Goal: Task Accomplishment & Management: Use online tool/utility

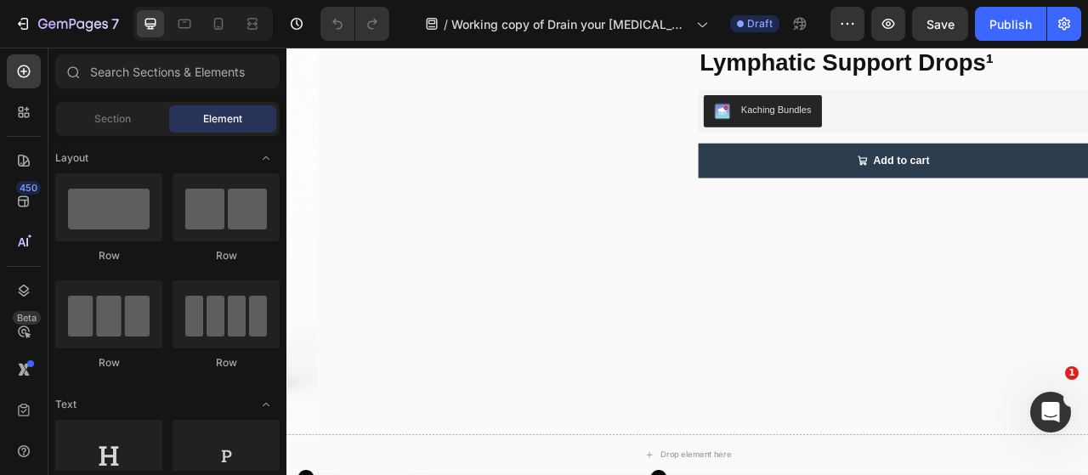
scroll to position [7650, 0]
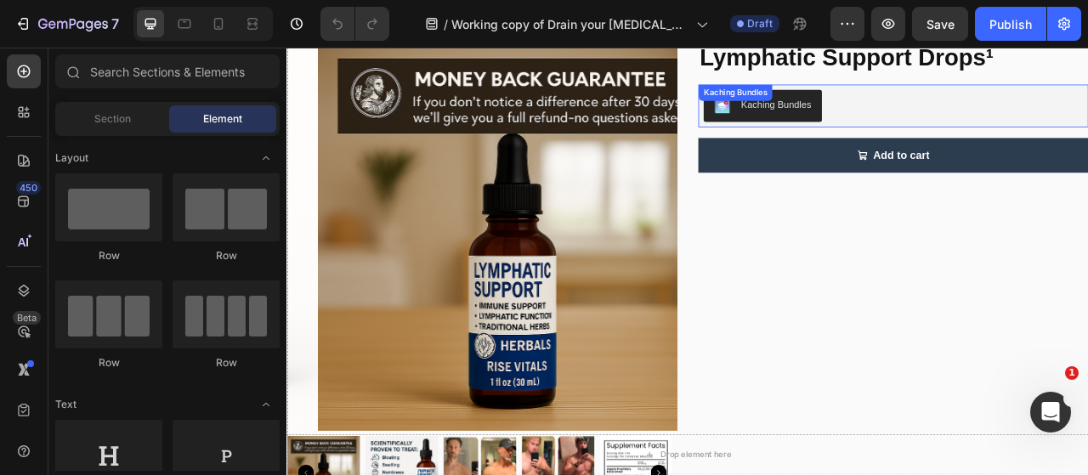
click at [1028, 130] on div "Kaching Bundles" at bounding box center [1058, 122] width 483 height 41
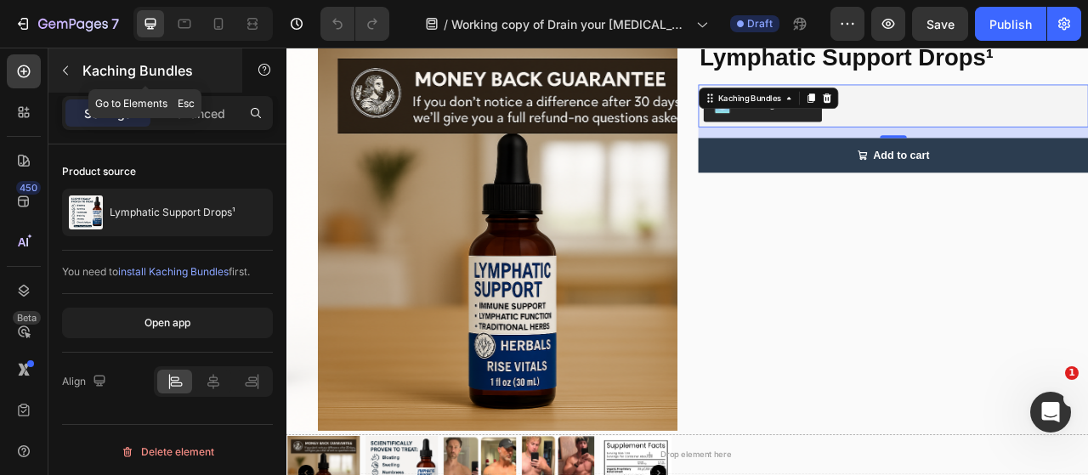
click at [59, 71] on icon "button" at bounding box center [66, 71] width 14 height 14
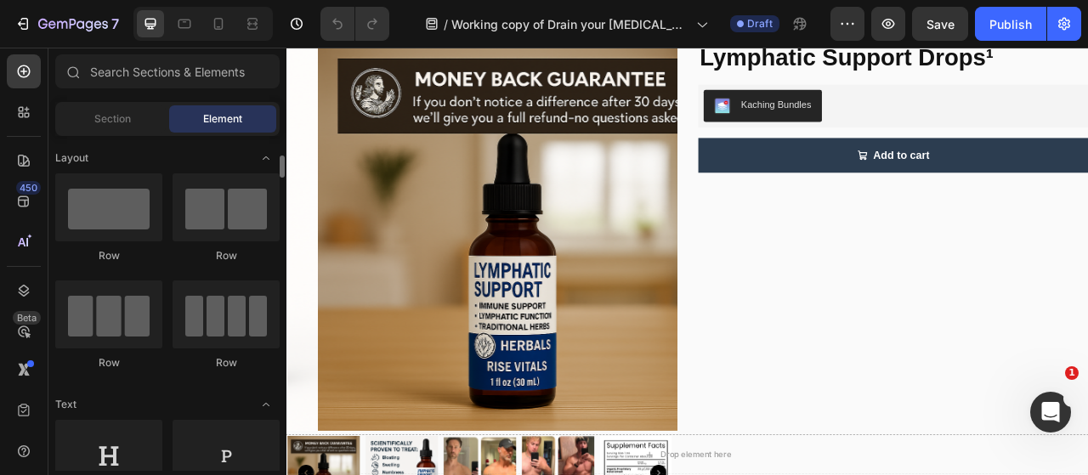
scroll to position [57, 0]
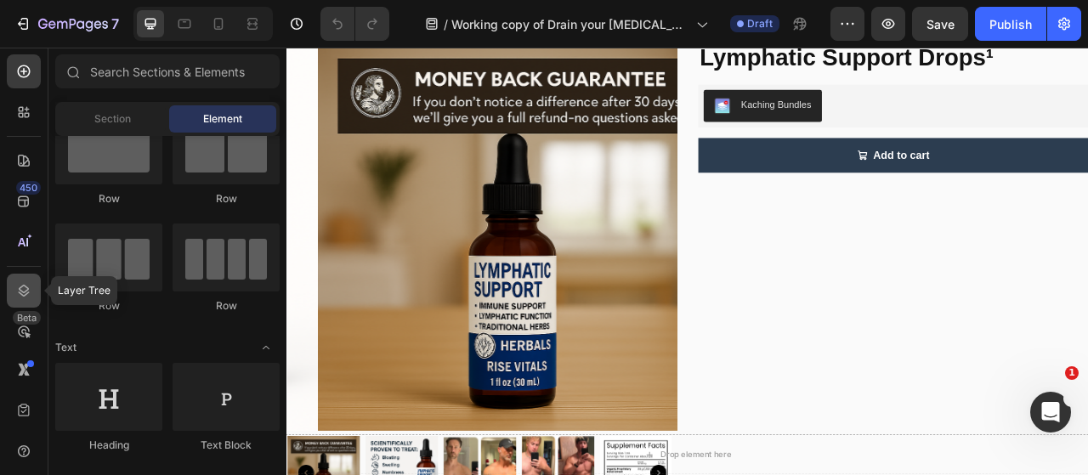
click at [19, 290] on icon at bounding box center [23, 290] width 17 height 17
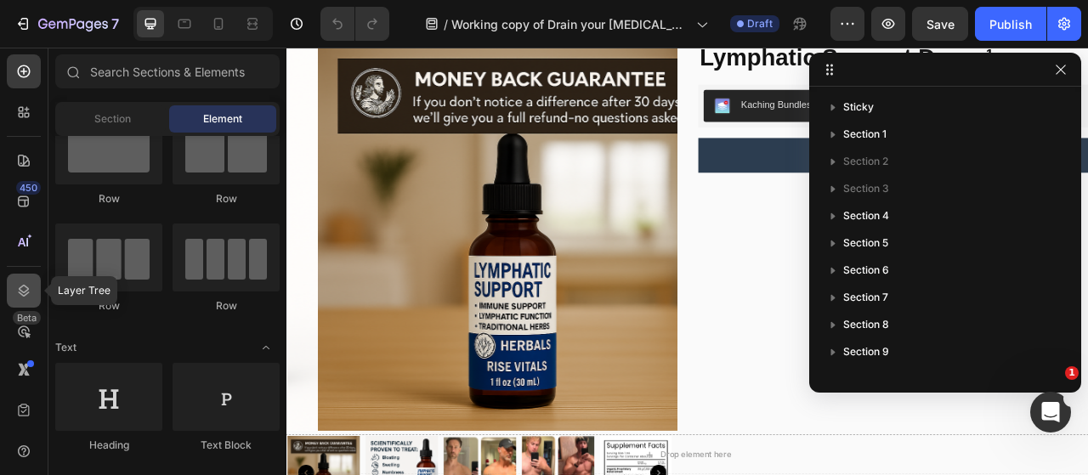
click at [19, 290] on icon at bounding box center [23, 290] width 17 height 17
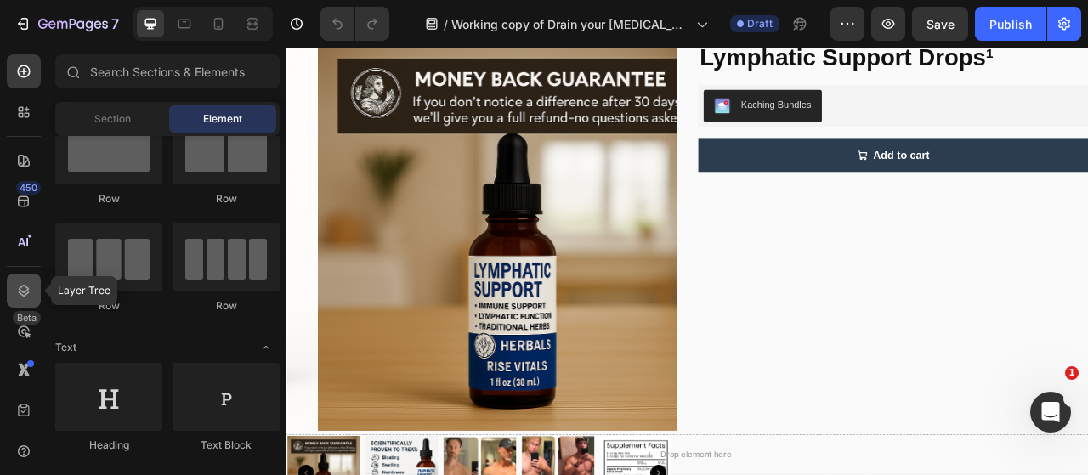
click at [19, 290] on icon at bounding box center [23, 290] width 17 height 17
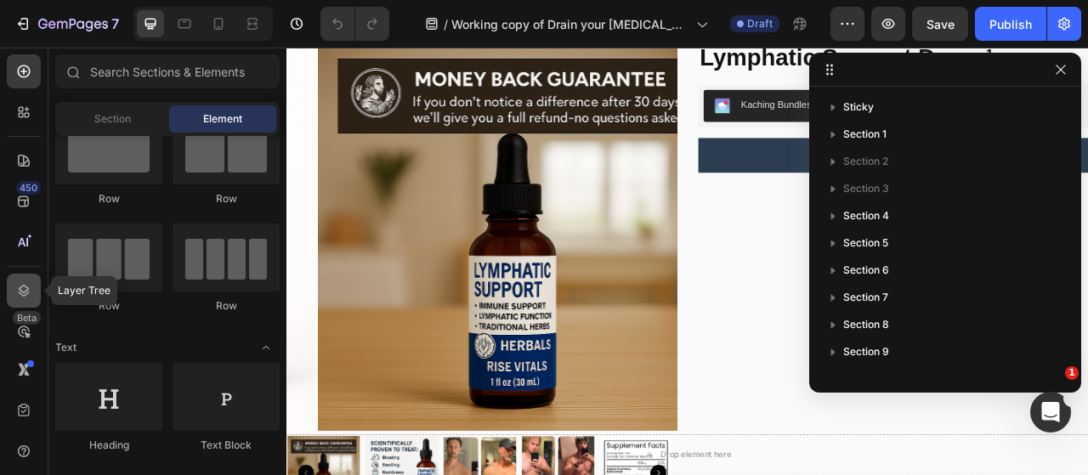
click at [19, 291] on icon at bounding box center [23, 290] width 17 height 17
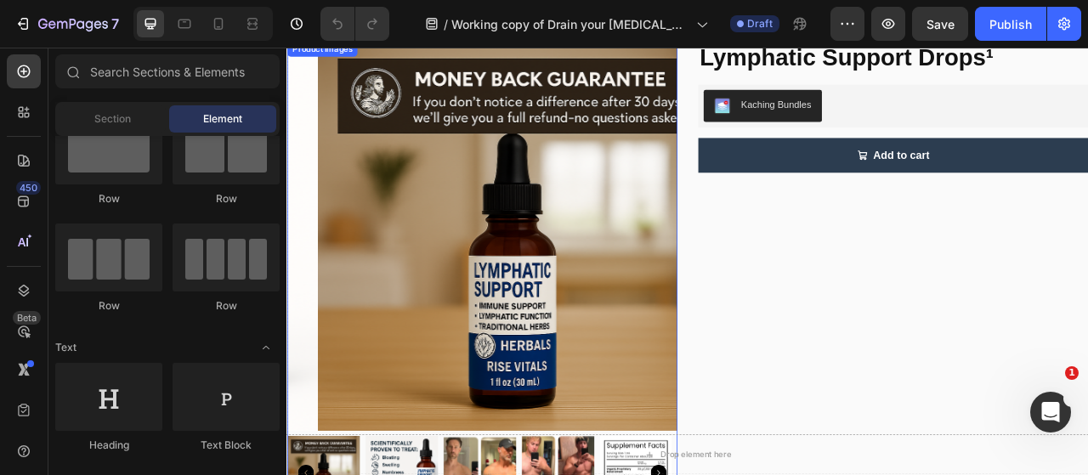
scroll to position [7530, 0]
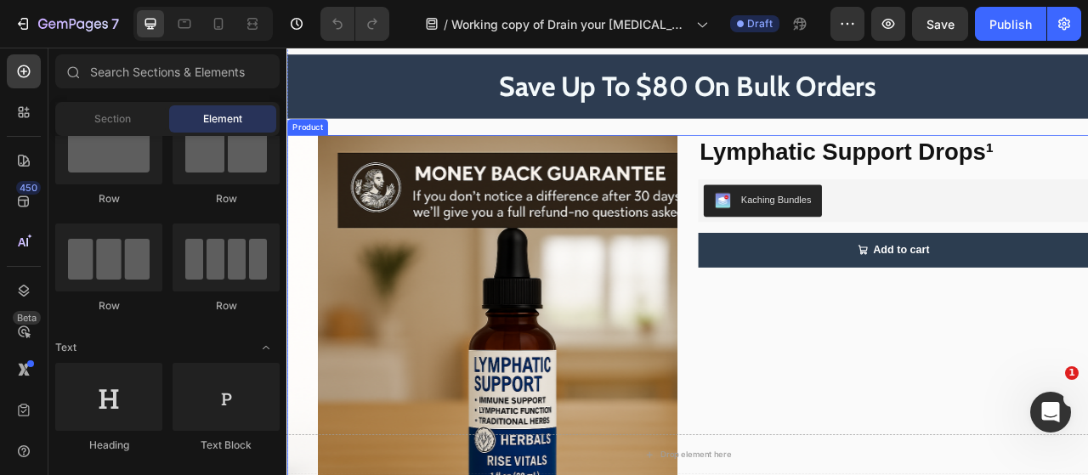
click at [783, 292] on div "Product Images Lymphatic Support Drops¹ Product Title Kaching Bundles Kaching B…" at bounding box center [796, 464] width 1020 height 609
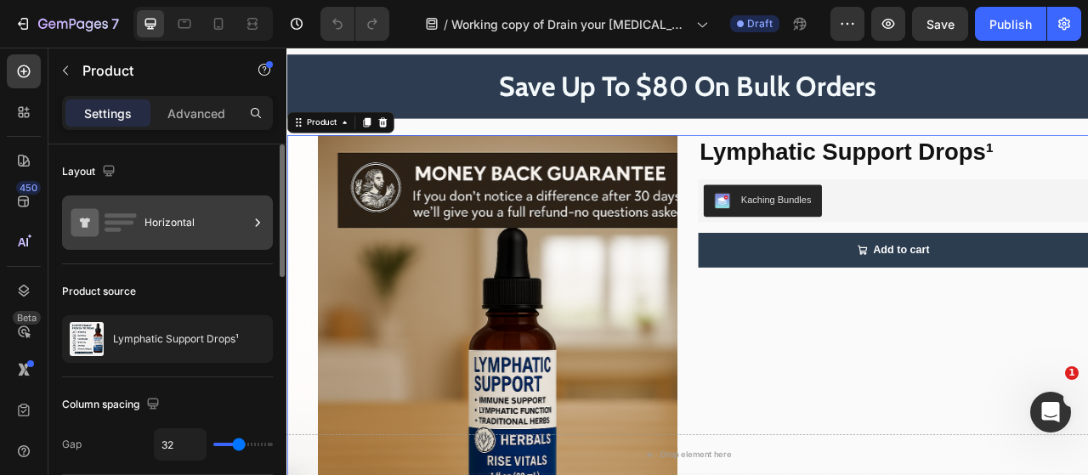
click at [184, 218] on div "Horizontal" at bounding box center [196, 222] width 104 height 39
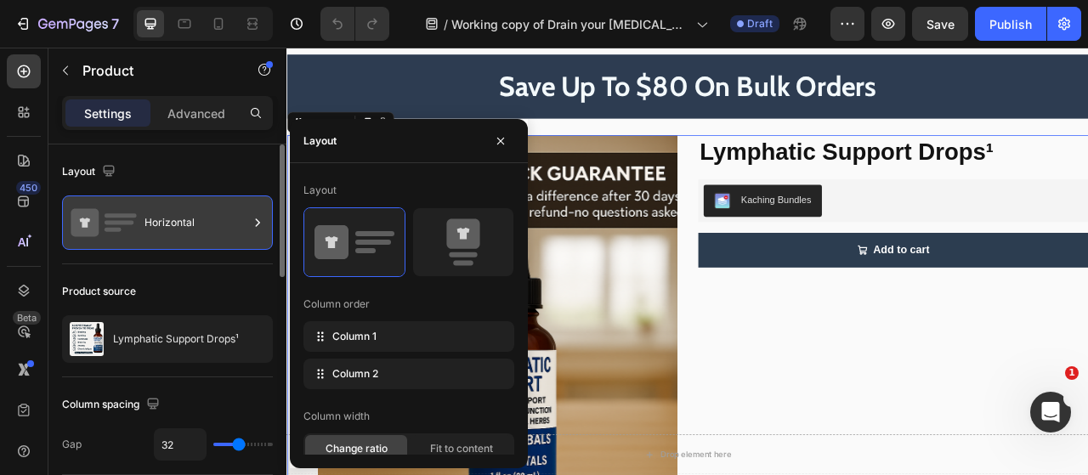
click at [184, 218] on div "Horizontal" at bounding box center [196, 222] width 104 height 39
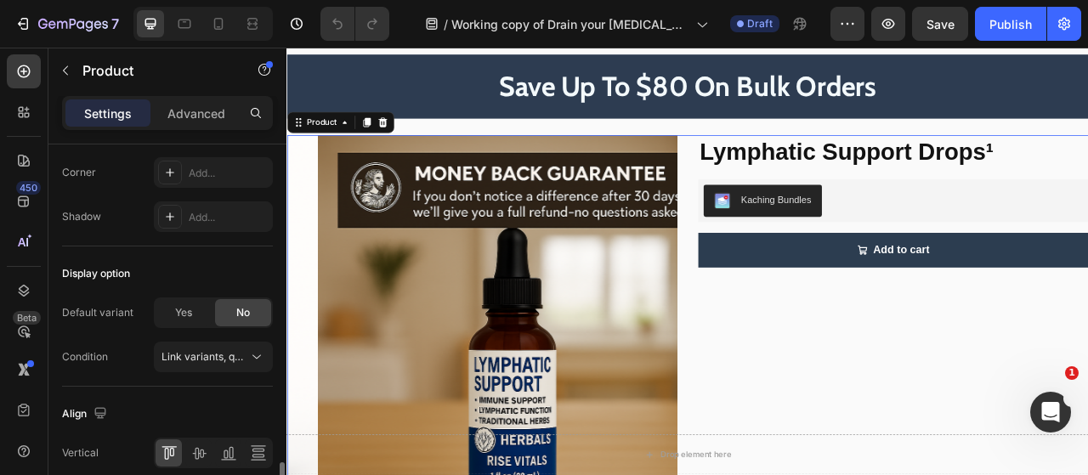
scroll to position [722, 0]
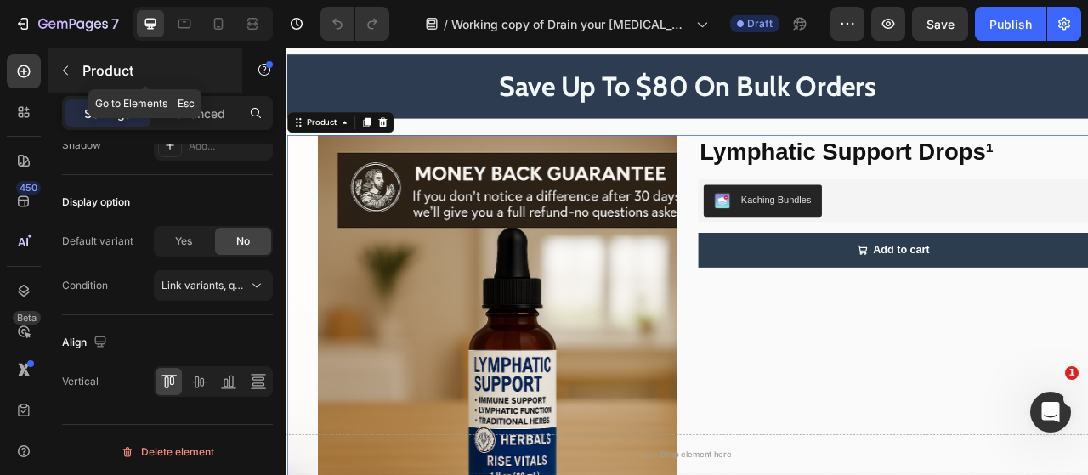
click at [63, 64] on icon "button" at bounding box center [66, 71] width 14 height 14
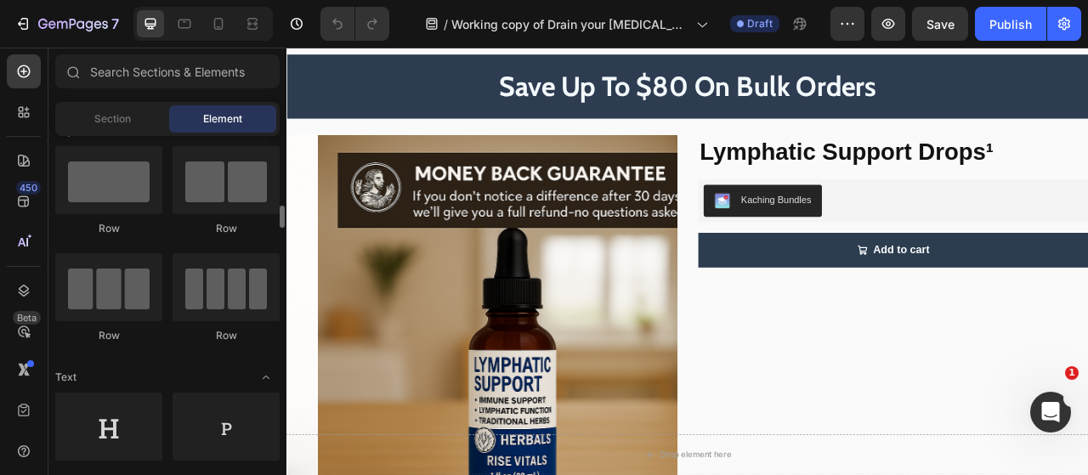
scroll to position [0, 0]
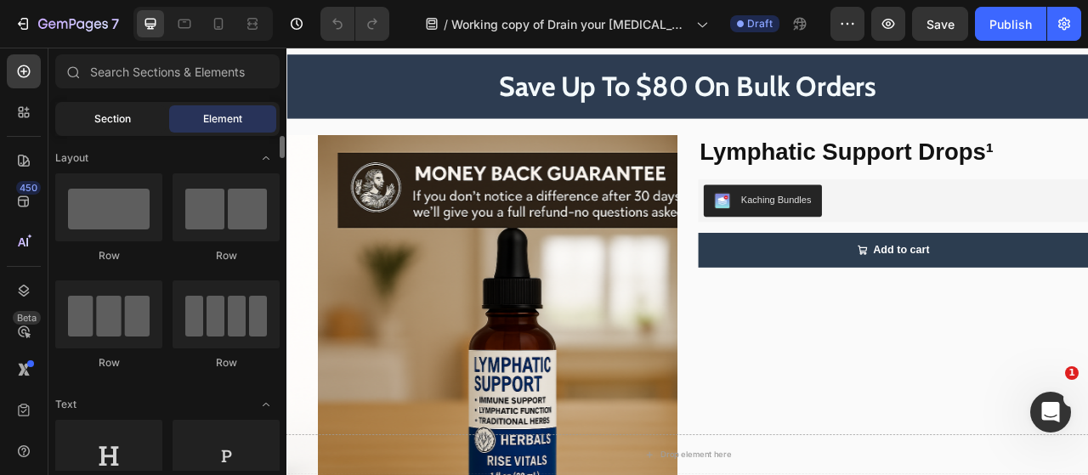
click at [144, 107] on div "Section" at bounding box center [112, 118] width 107 height 27
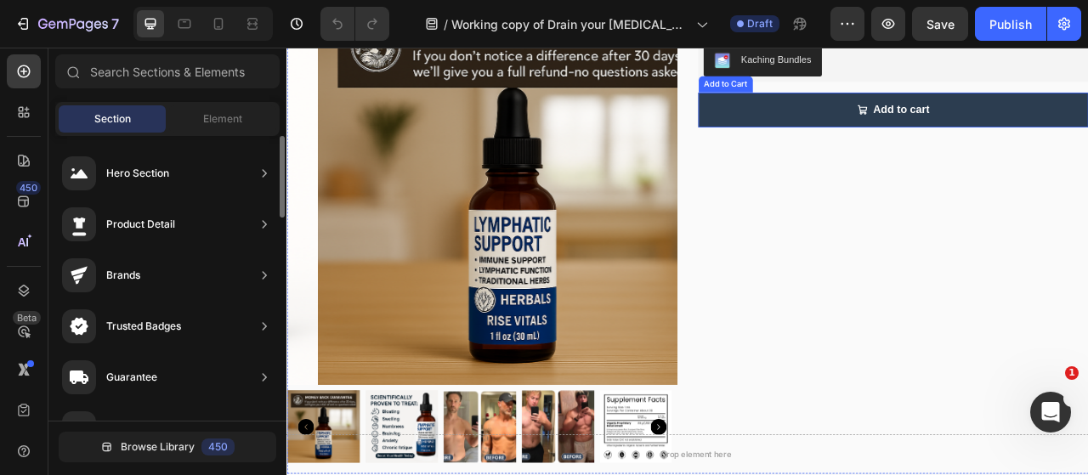
scroll to position [7585, 0]
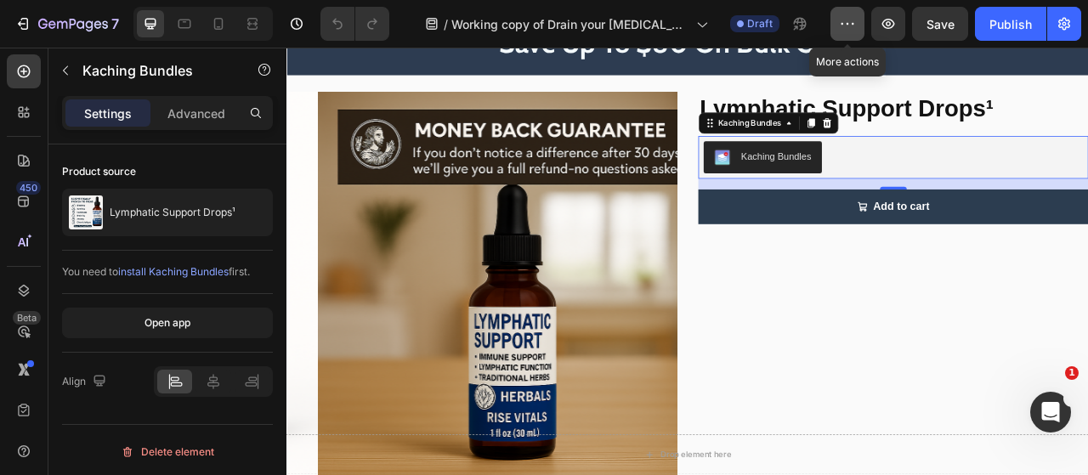
click at [851, 30] on icon "button" at bounding box center [847, 23] width 17 height 17
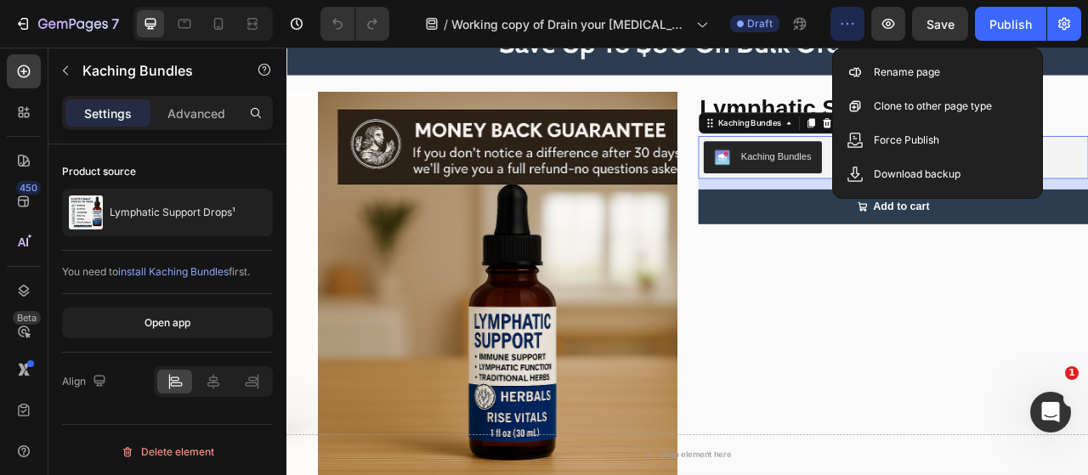
click at [851, 30] on icon "button" at bounding box center [847, 23] width 17 height 17
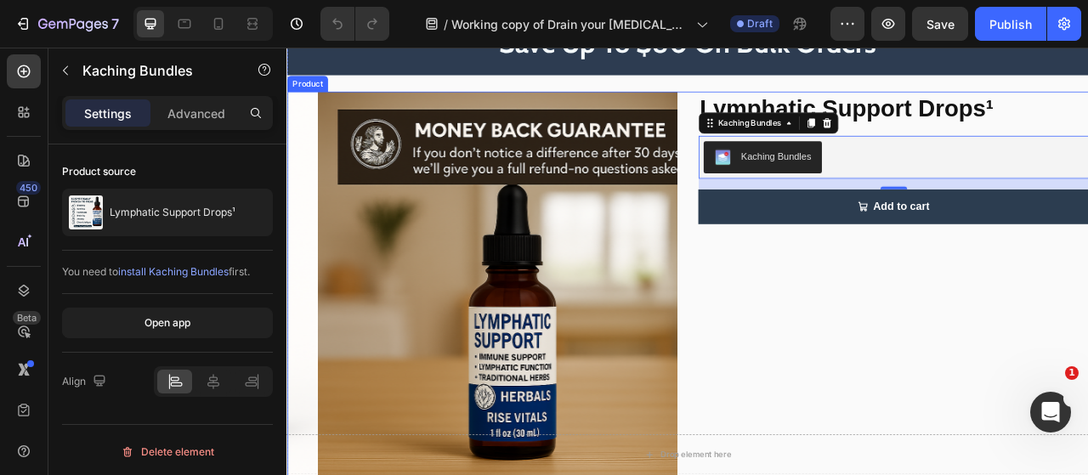
click at [1014, 303] on div "Lymphatic Support Drops¹ Product Title Kaching Bundles Kaching Bundles 16 Add t…" at bounding box center [1058, 409] width 496 height 609
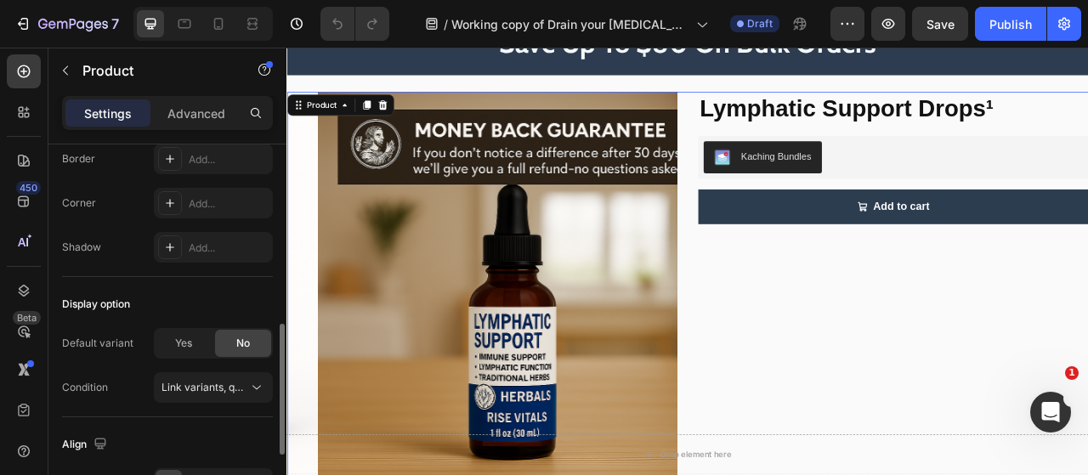
scroll to position [722, 0]
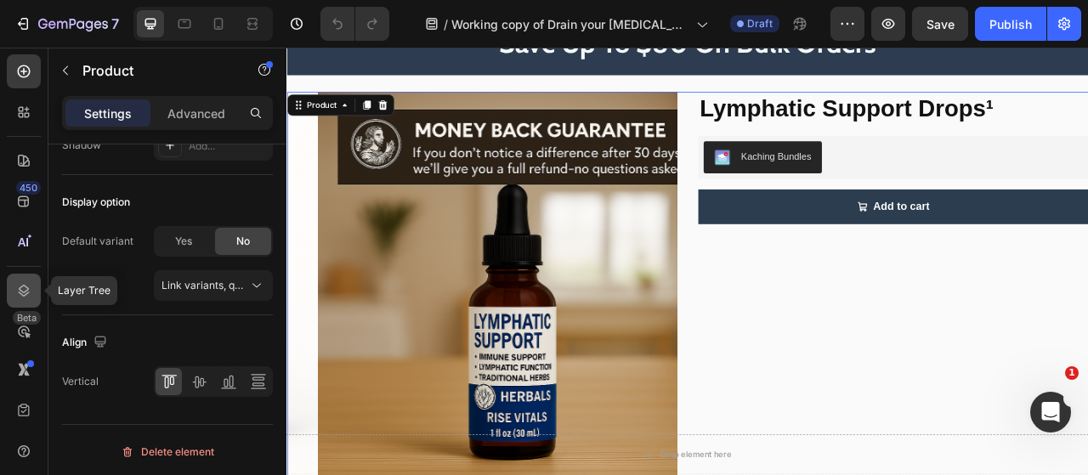
click at [31, 306] on div at bounding box center [24, 291] width 34 height 34
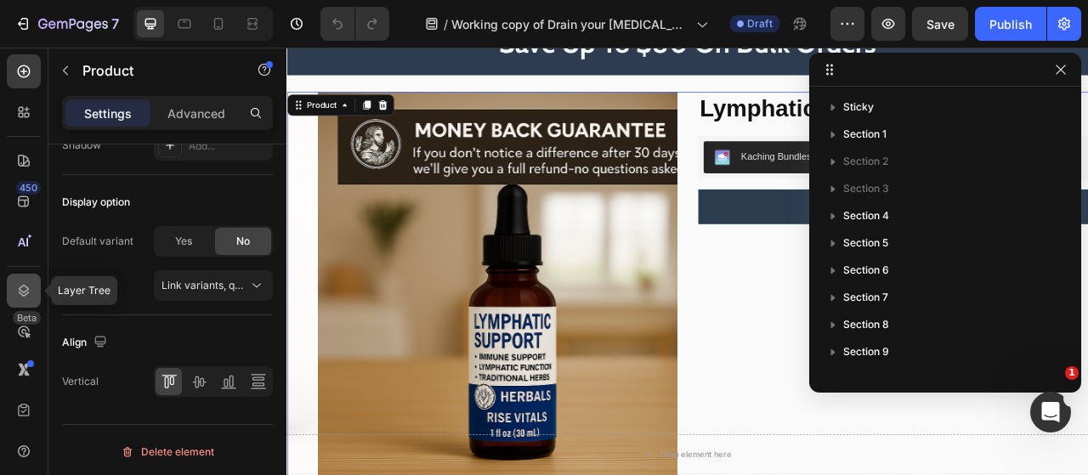
scroll to position [294, 0]
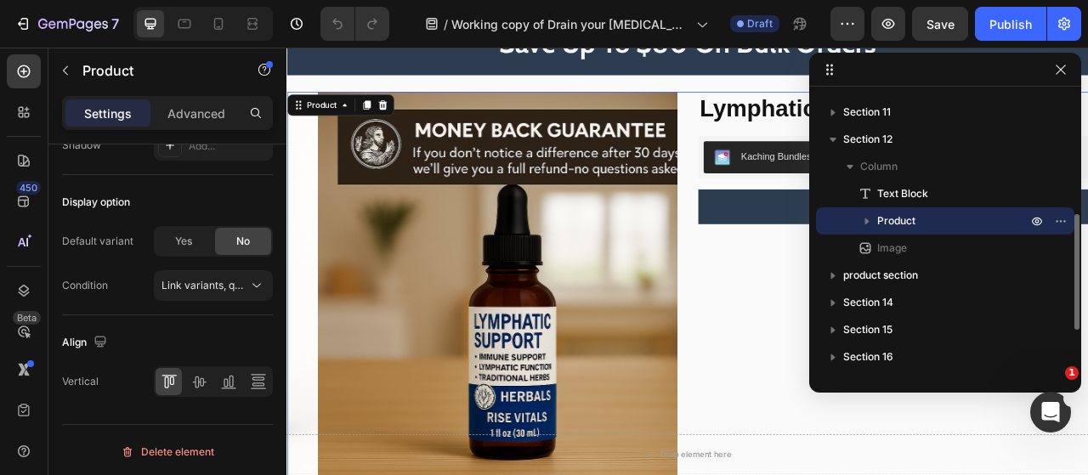
click at [868, 215] on icon "button" at bounding box center [866, 220] width 17 height 17
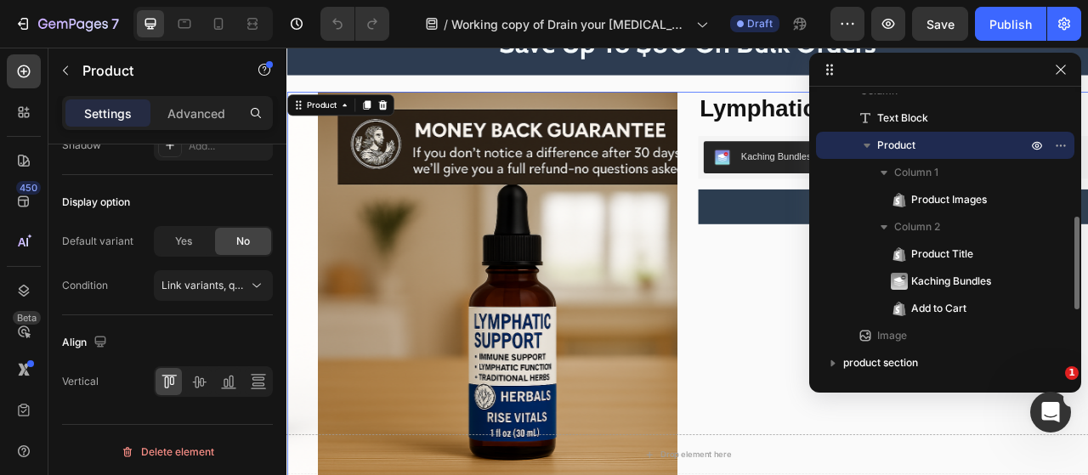
scroll to position [370, 0]
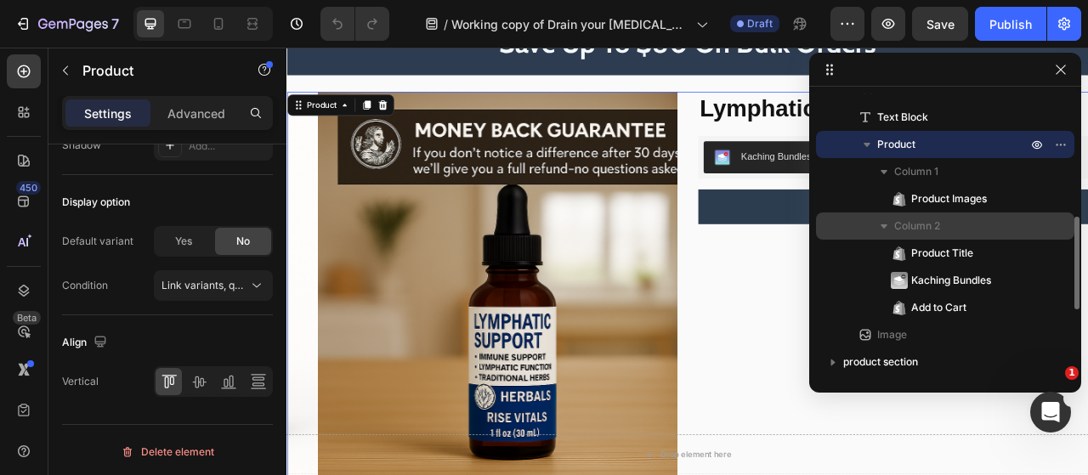
click at [935, 223] on span "Column 2" at bounding box center [917, 226] width 46 height 17
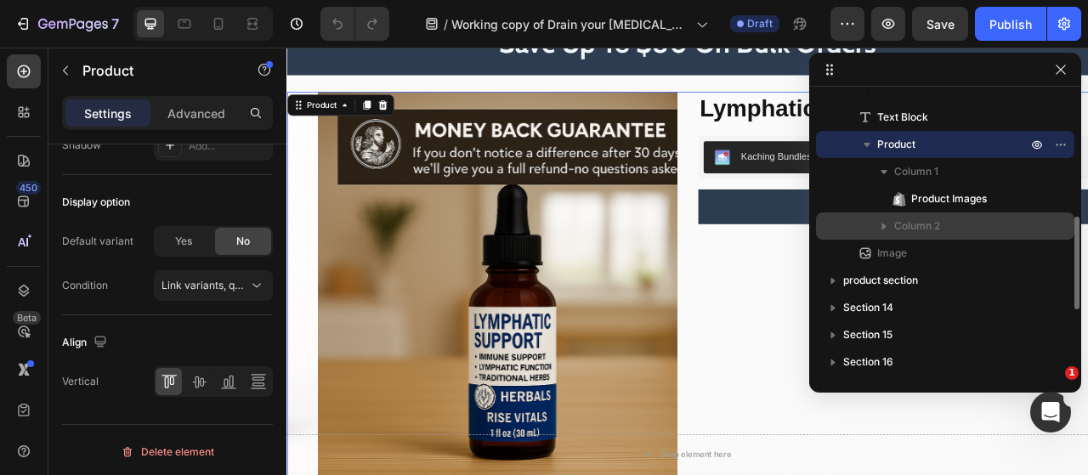
click at [935, 223] on span "Column 2" at bounding box center [917, 226] width 46 height 17
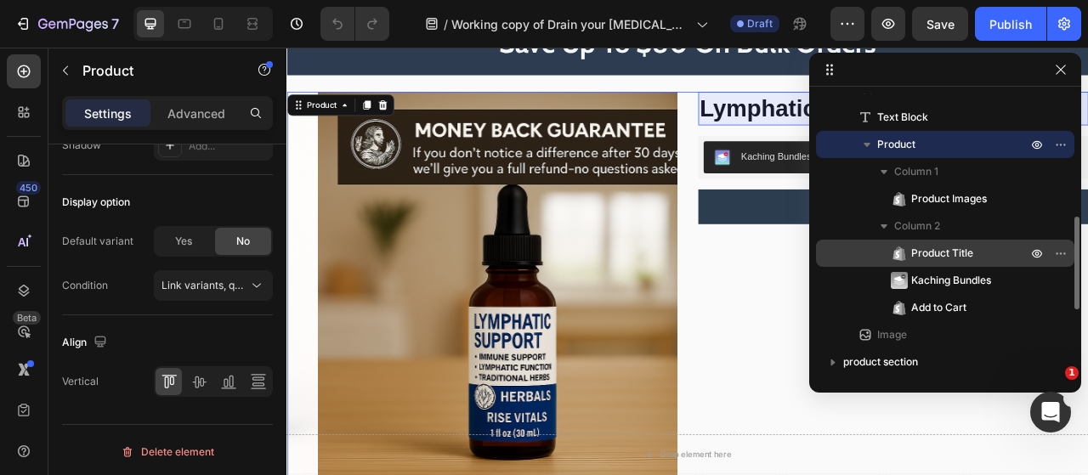
click at [952, 257] on span "Product Title" at bounding box center [942, 253] width 62 height 17
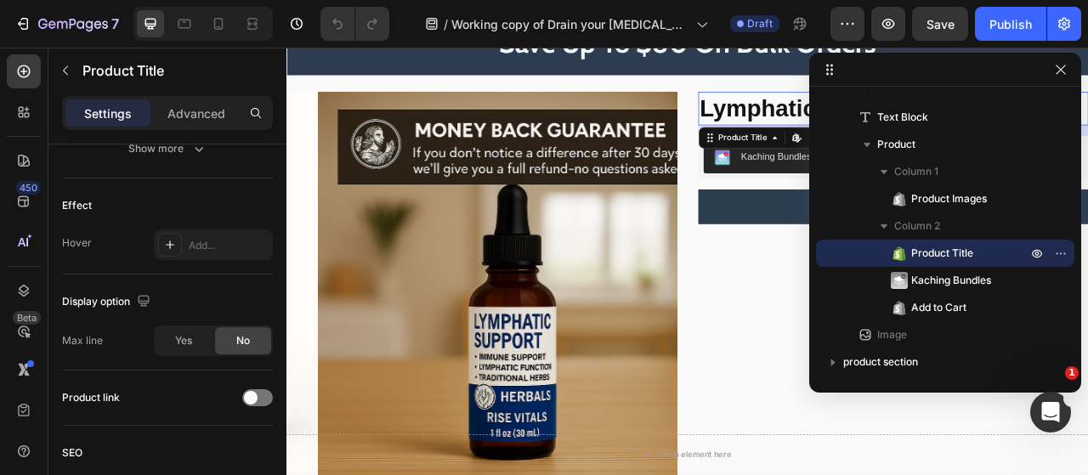
scroll to position [550, 0]
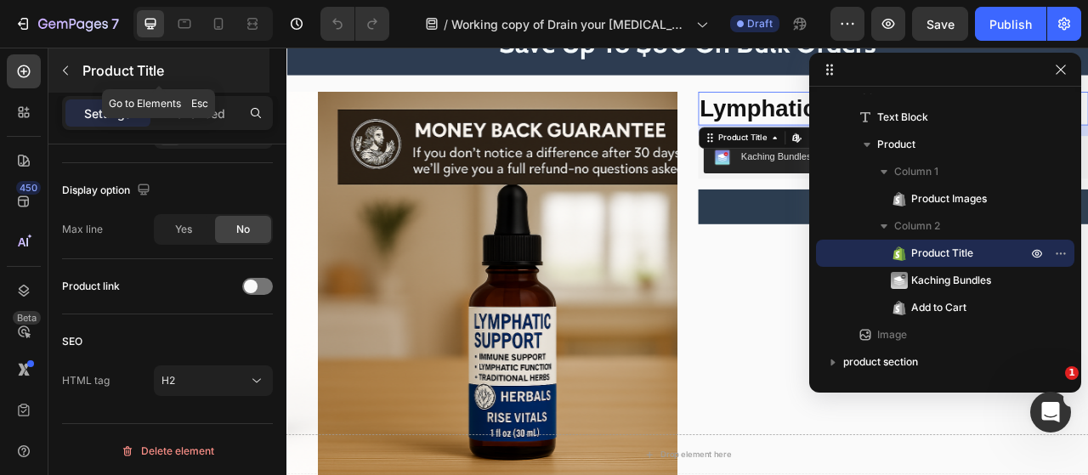
click at [105, 69] on p "Product Title" at bounding box center [174, 70] width 184 height 20
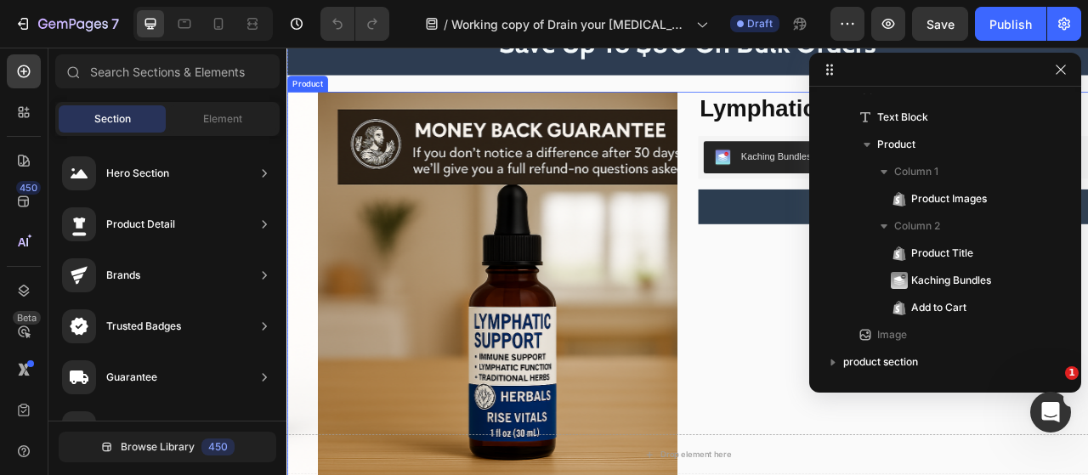
click at [840, 330] on div "Lymphatic Support Drops¹ Product Title Kaching Bundles Kaching Bundles Add to c…" at bounding box center [1058, 409] width 496 height 609
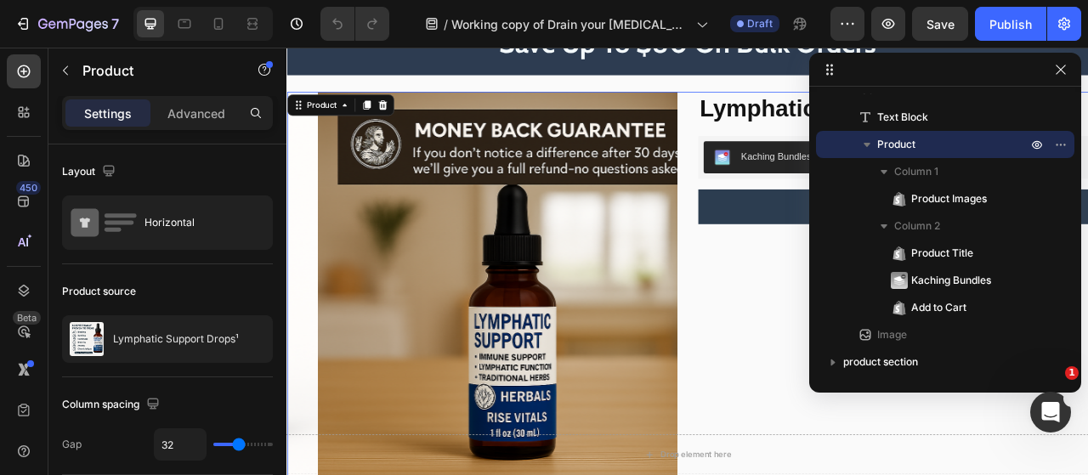
click at [1070, 77] on div at bounding box center [1060, 69] width 20 height 20
click at [1067, 74] on button "button" at bounding box center [1060, 69] width 20 height 20
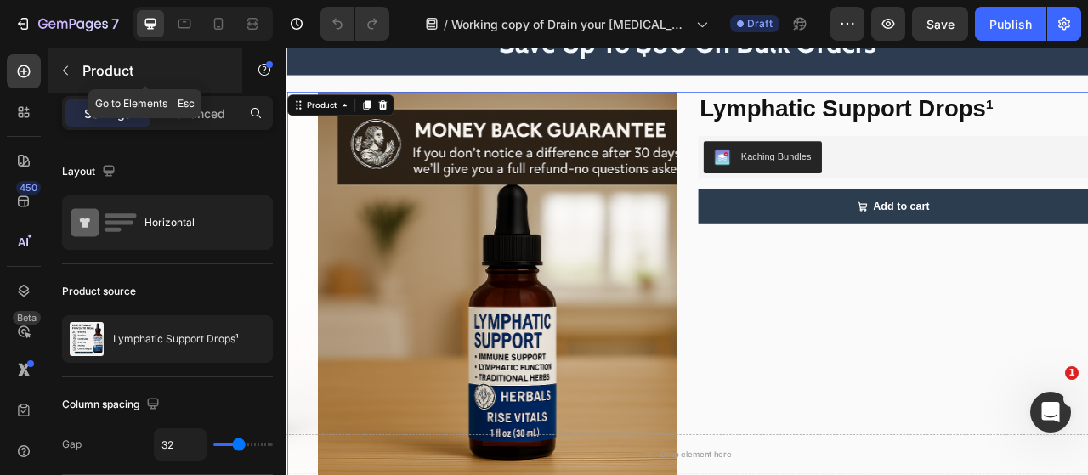
click at [69, 71] on icon "button" at bounding box center [66, 71] width 14 height 14
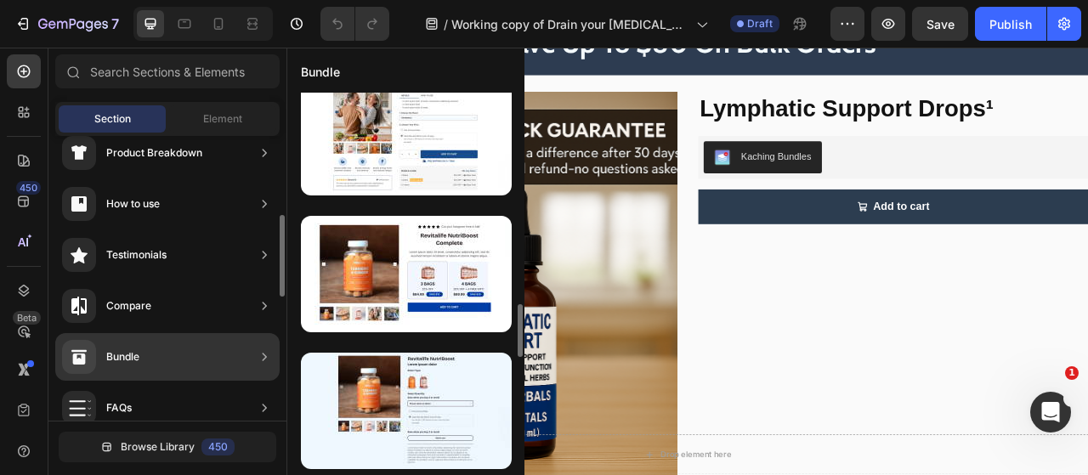
scroll to position [155, 0]
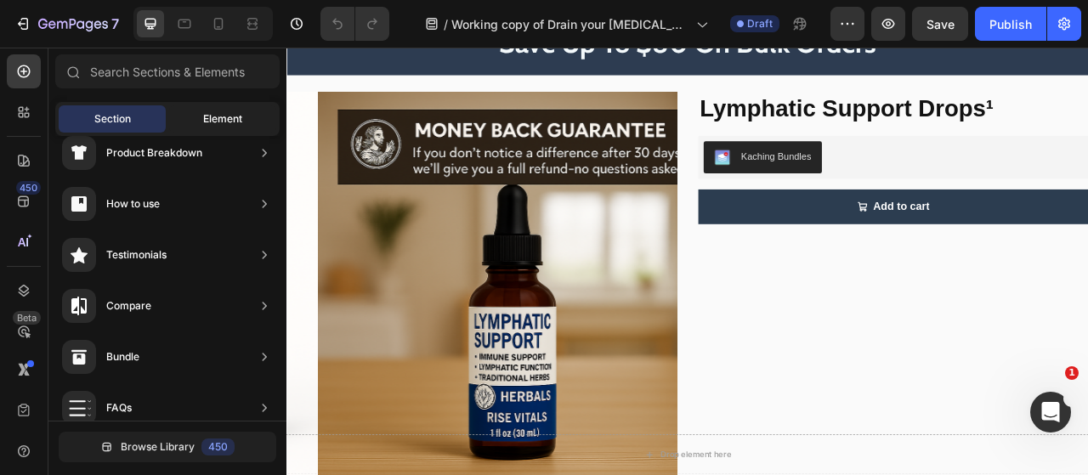
click at [185, 125] on div "Element" at bounding box center [222, 118] width 107 height 27
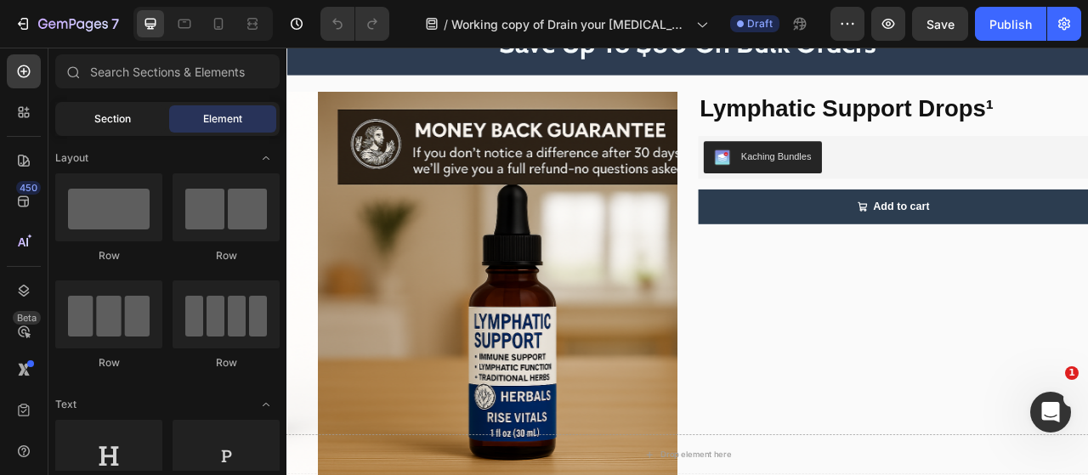
click at [131, 120] on div "Section" at bounding box center [112, 118] width 107 height 27
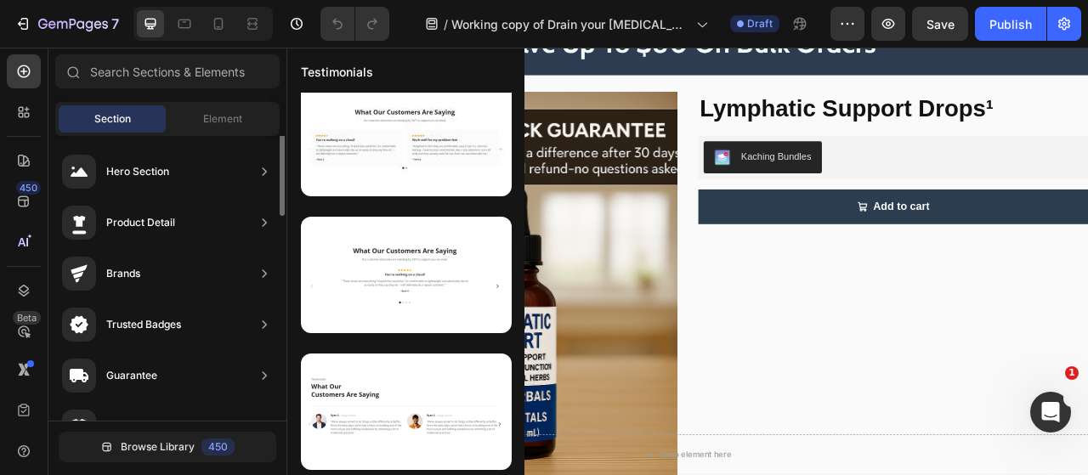
scroll to position [0, 0]
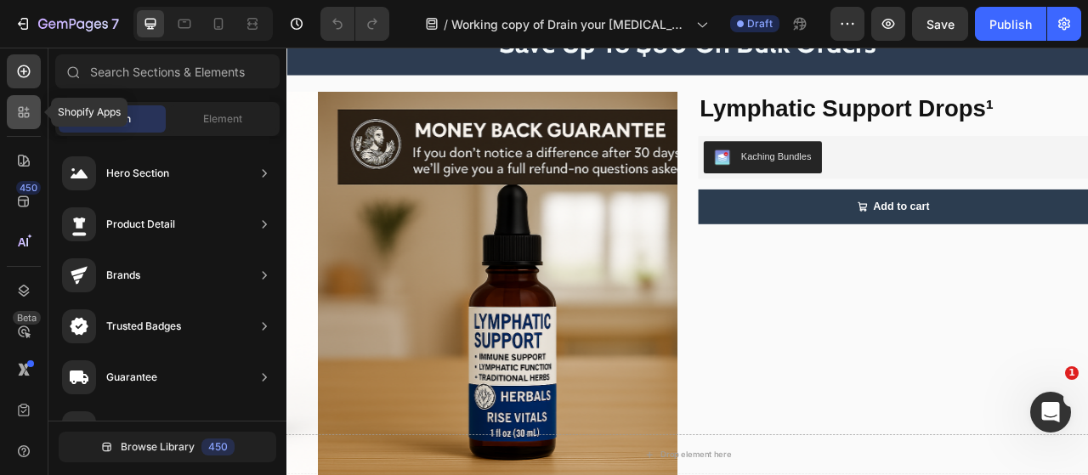
click at [19, 127] on div at bounding box center [24, 112] width 34 height 34
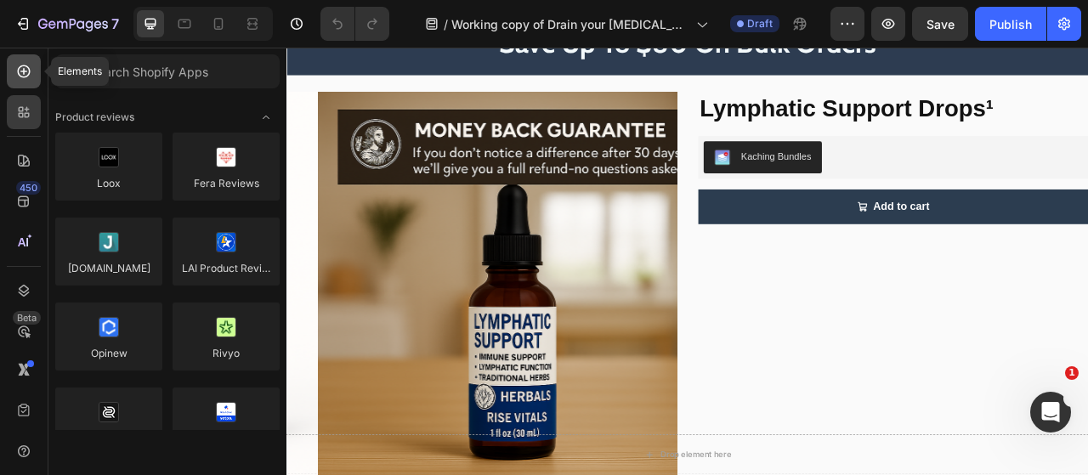
click at [8, 69] on div at bounding box center [24, 71] width 34 height 34
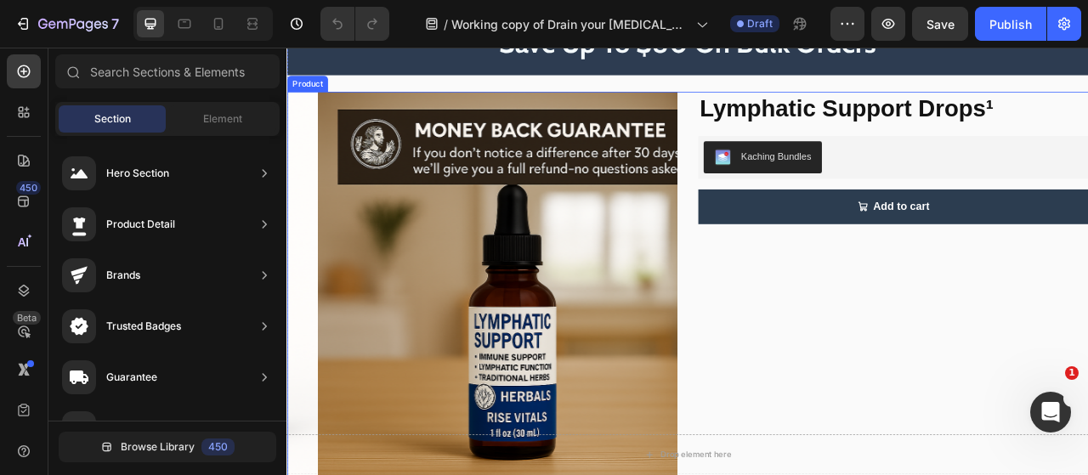
click at [795, 114] on div "Product Images Lymphatic Support Drops¹ Product Title Kaching Bundles Kaching B…" at bounding box center [796, 409] width 1020 height 609
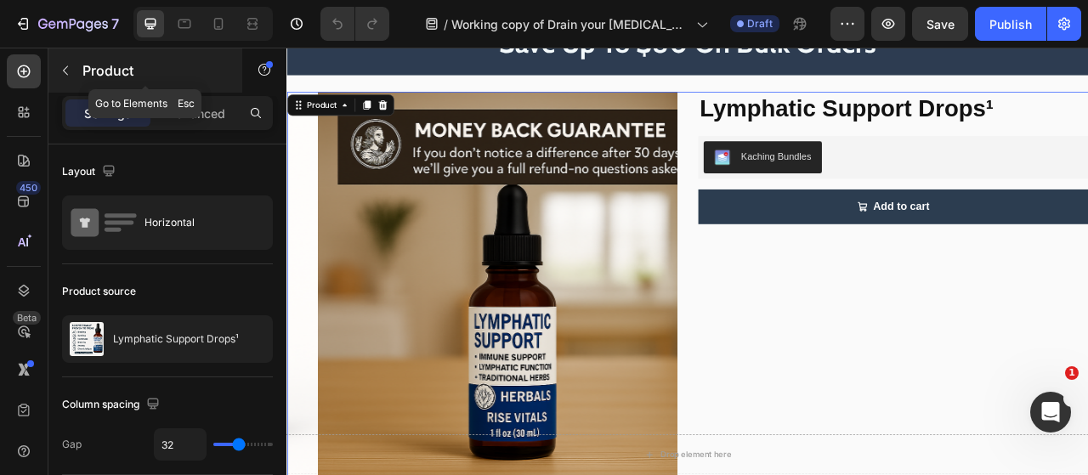
click at [59, 71] on icon "button" at bounding box center [66, 71] width 14 height 14
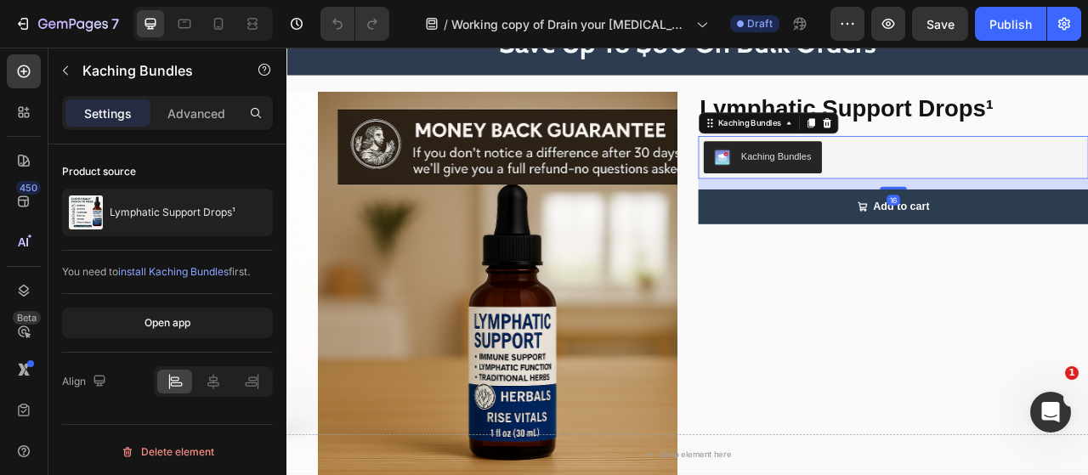
click at [1057, 183] on div "Kaching Bundles" at bounding box center [1058, 187] width 483 height 41
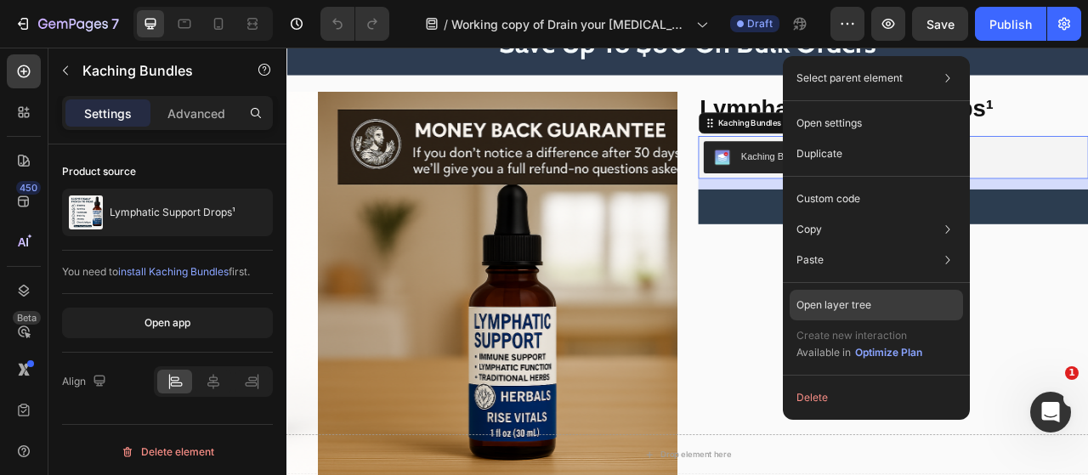
click at [891, 303] on div "Open layer tree" at bounding box center [875, 305] width 173 height 31
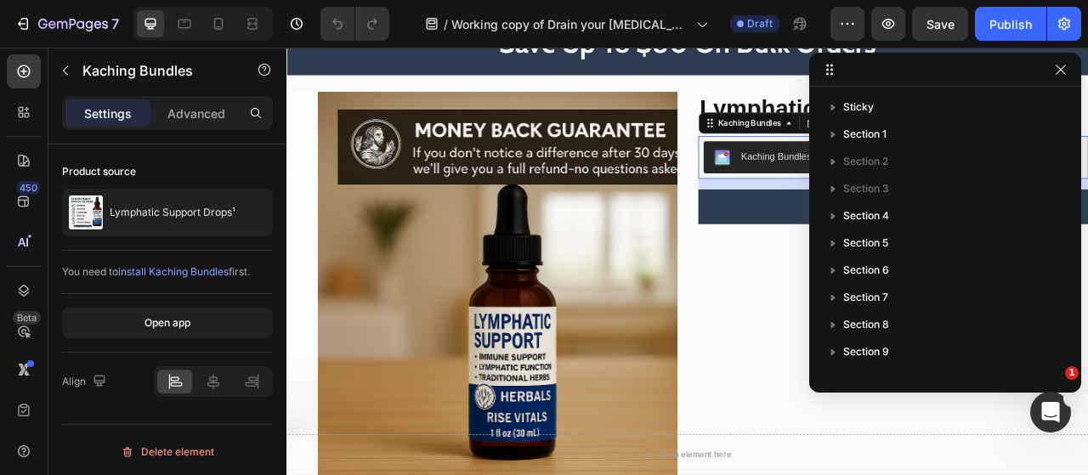
scroll to position [430, 0]
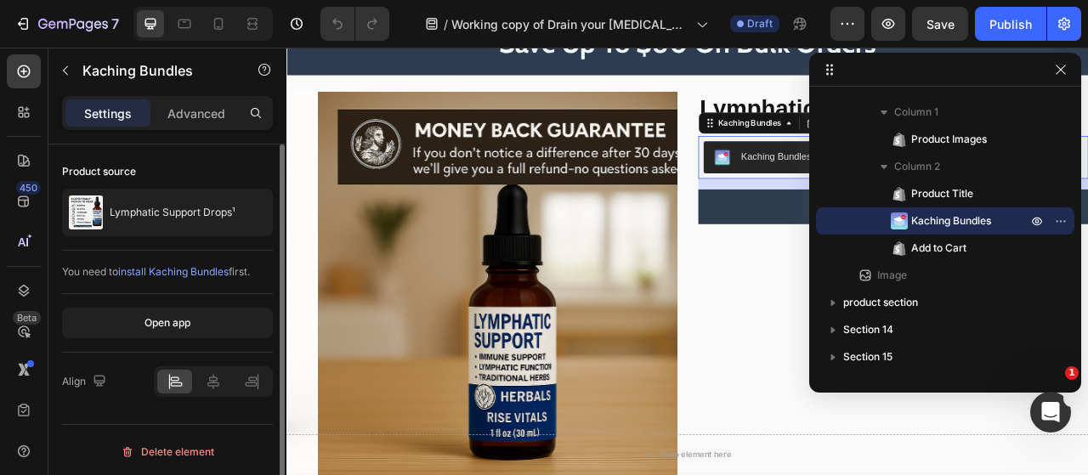
click at [144, 344] on div "Open app" at bounding box center [167, 323] width 211 height 59
click at [161, 291] on div "You need to install Kaching Bundles first." at bounding box center [167, 272] width 211 height 43
click at [172, 244] on div "Product source Lymphatic Support Drops¹" at bounding box center [167, 197] width 211 height 106
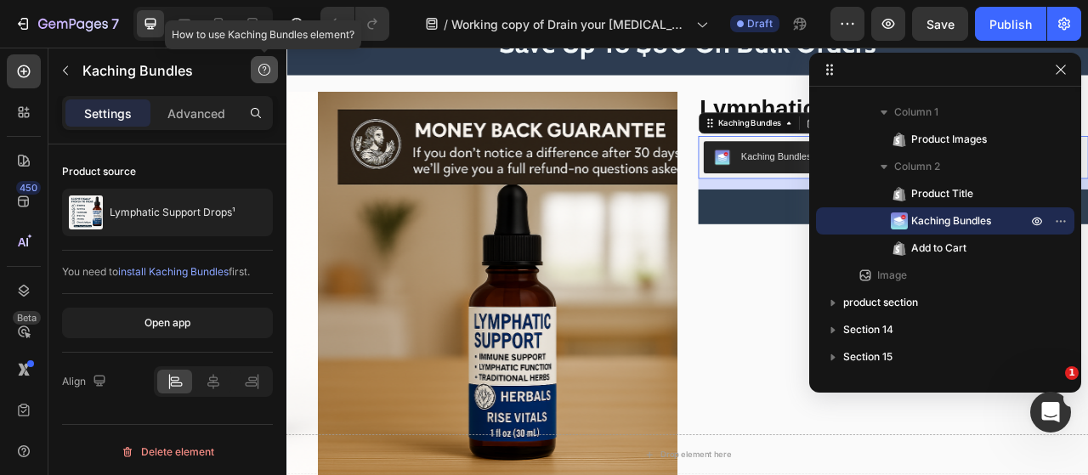
click at [257, 71] on button "button" at bounding box center [264, 69] width 27 height 27
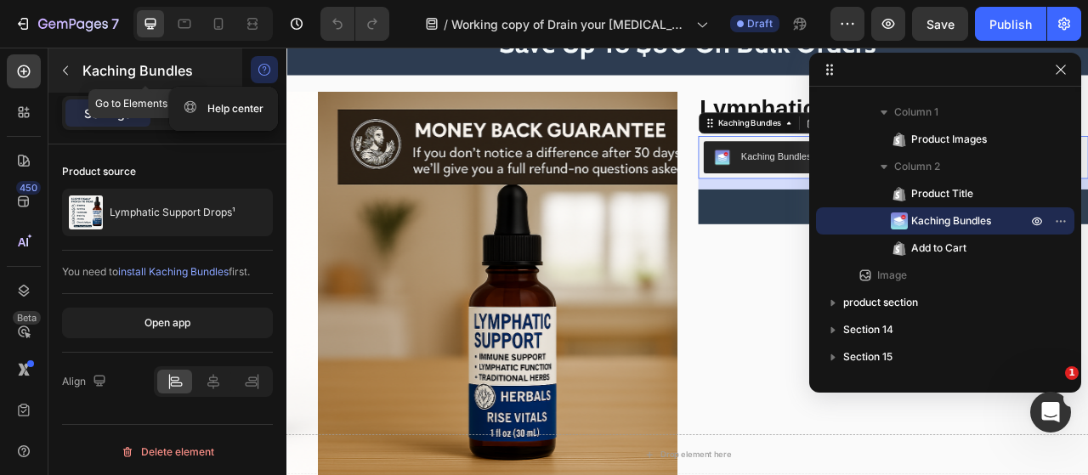
drag, startPoint x: 257, startPoint y: 71, endPoint x: 61, endPoint y: 67, distance: 195.5
click at [61, 67] on div "Kaching Bundles Go to Elements Esc Help center" at bounding box center [167, 72] width 238 height 48
click at [61, 67] on icon "button" at bounding box center [66, 71] width 14 height 14
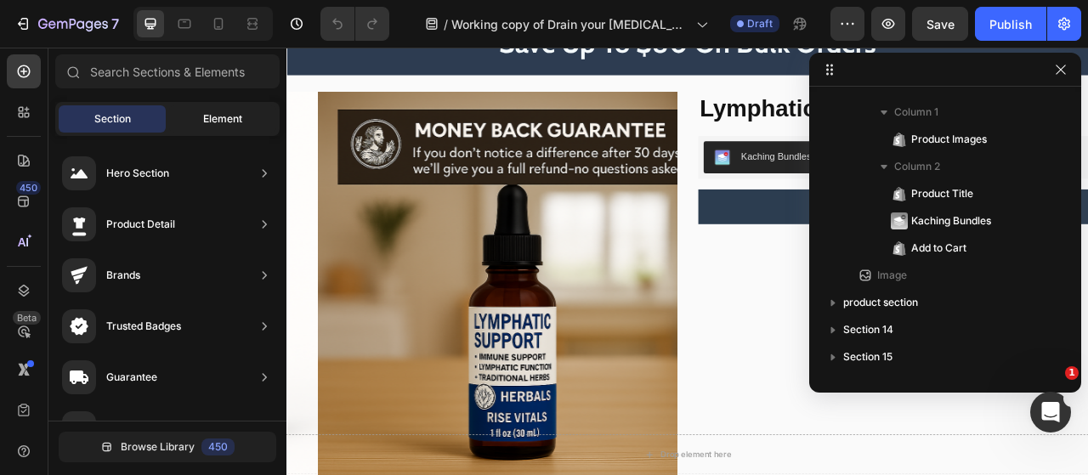
click at [209, 111] on span "Element" at bounding box center [222, 118] width 39 height 15
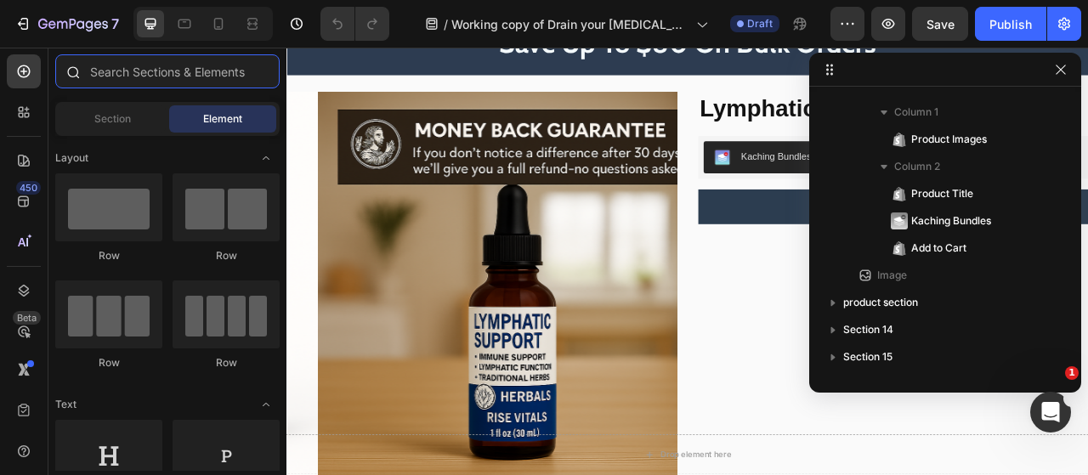
click at [189, 76] on input "text" at bounding box center [167, 71] width 224 height 34
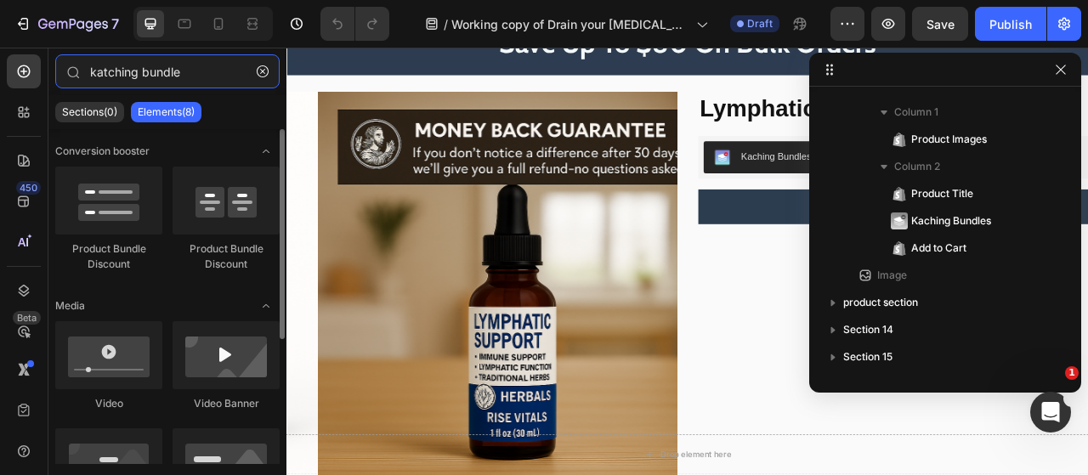
scroll to position [196, 0]
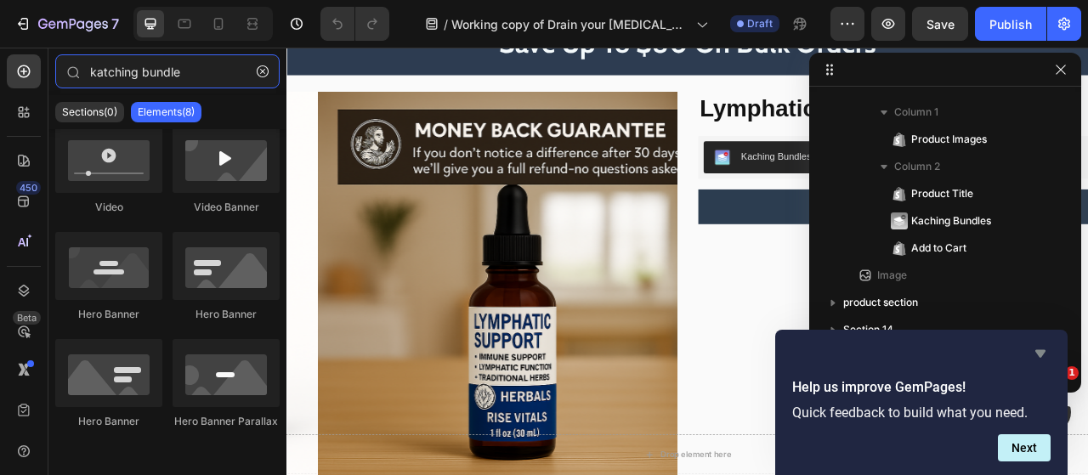
type input "katching bundle"
click at [1042, 347] on icon "Hide survey" at bounding box center [1040, 353] width 20 height 20
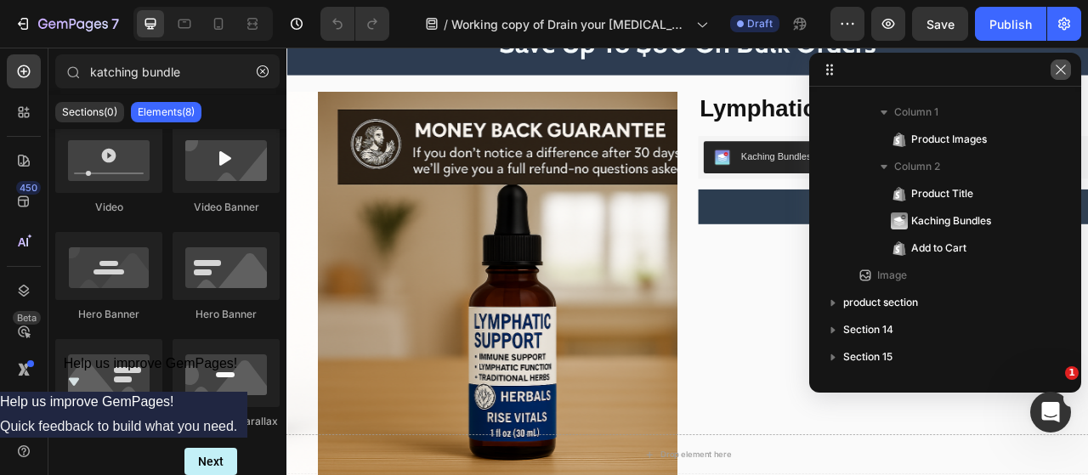
click at [1060, 74] on icon "button" at bounding box center [1061, 70] width 14 height 14
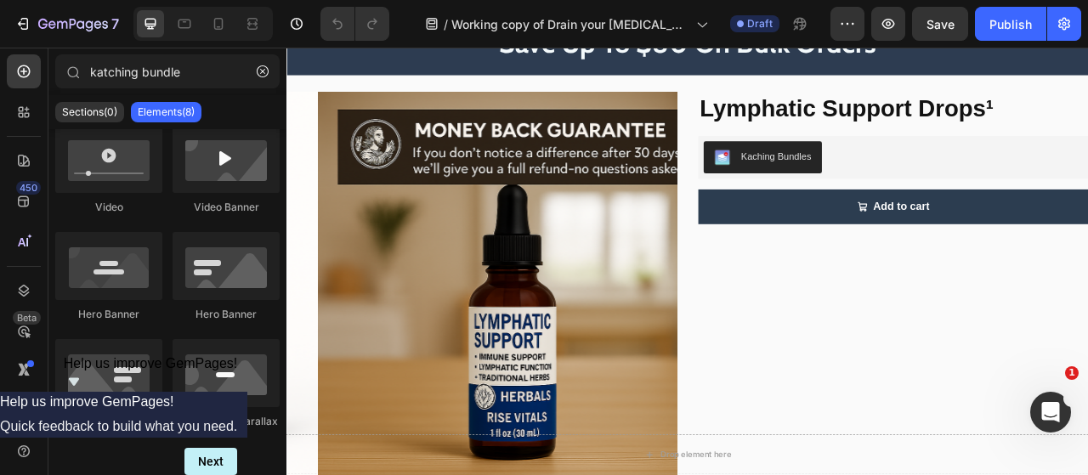
click at [1087, 81] on div "Save Up To $80 On Bulk Orders" at bounding box center [796, 43] width 1020 height 82
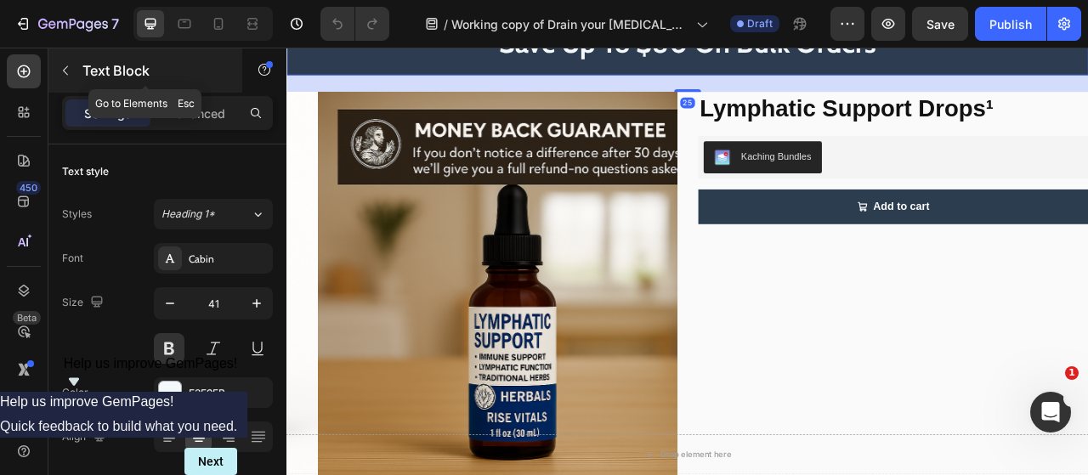
click at [59, 77] on button "button" at bounding box center [65, 70] width 27 height 27
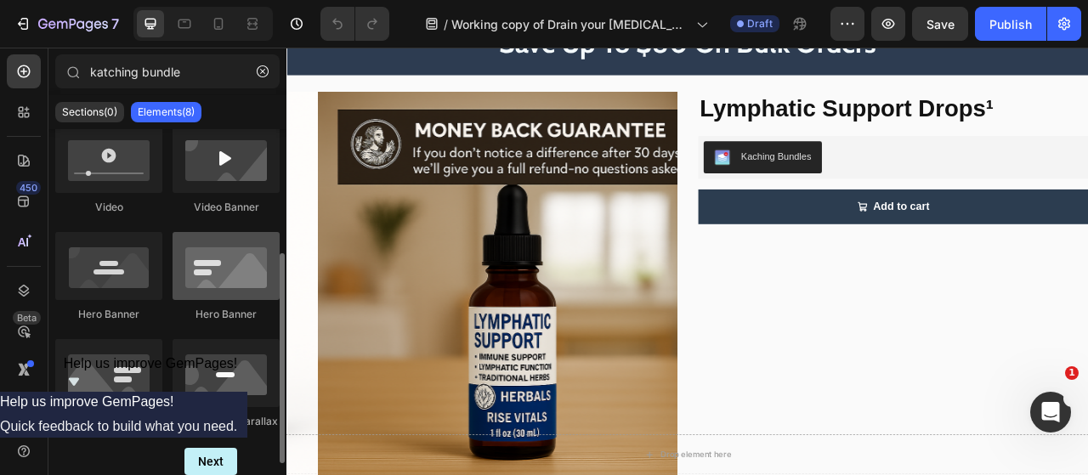
scroll to position [0, 0]
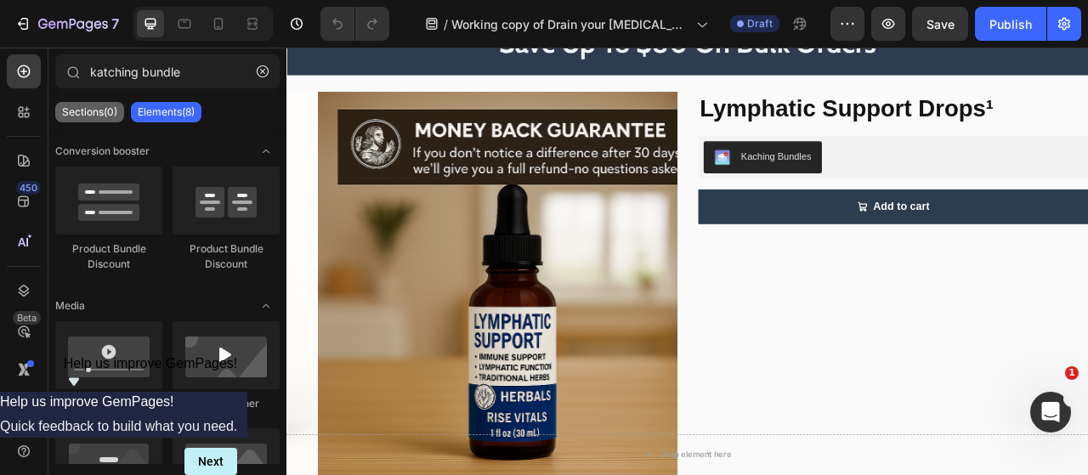
click at [118, 120] on div "Sections(0)" at bounding box center [89, 112] width 69 height 20
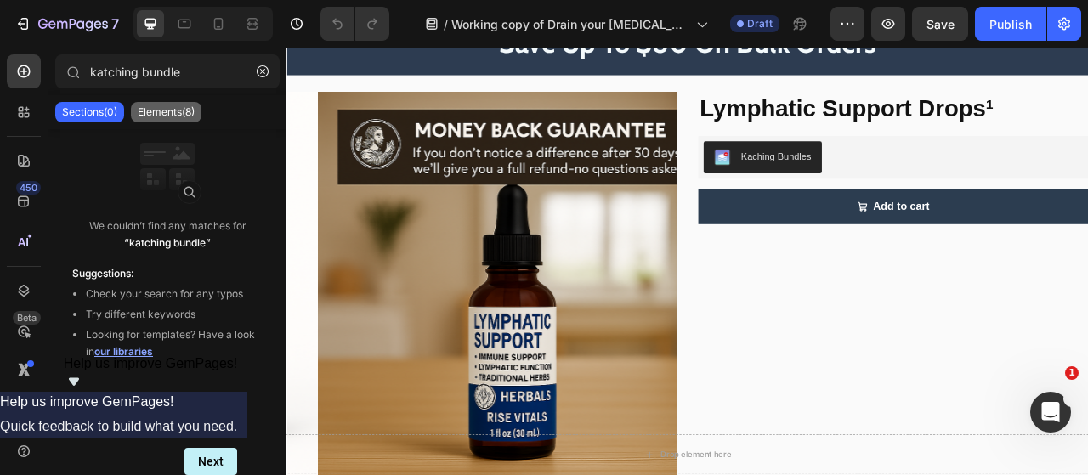
click at [152, 118] on p "Elements(8)" at bounding box center [166, 112] width 57 height 14
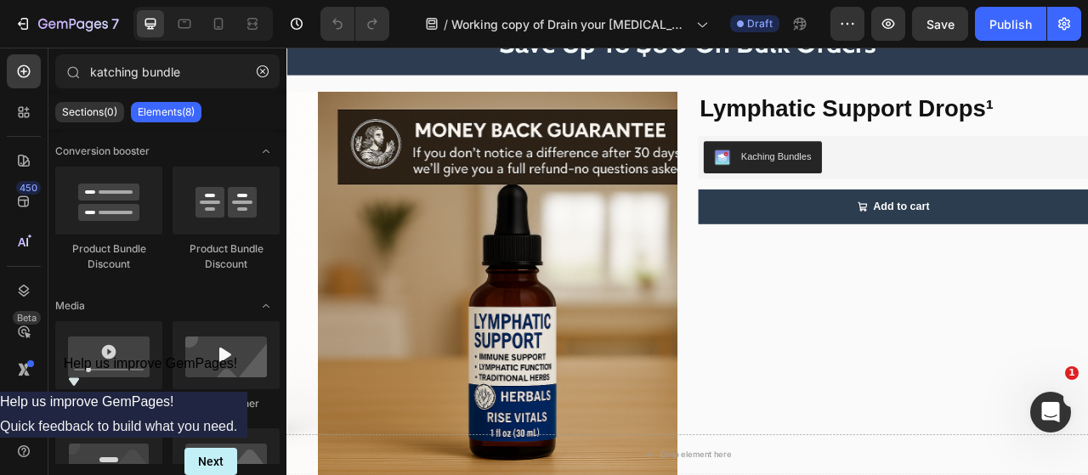
click at [152, 118] on p "Elements(8)" at bounding box center [166, 112] width 57 height 14
click at [32, 105] on div at bounding box center [24, 112] width 34 height 34
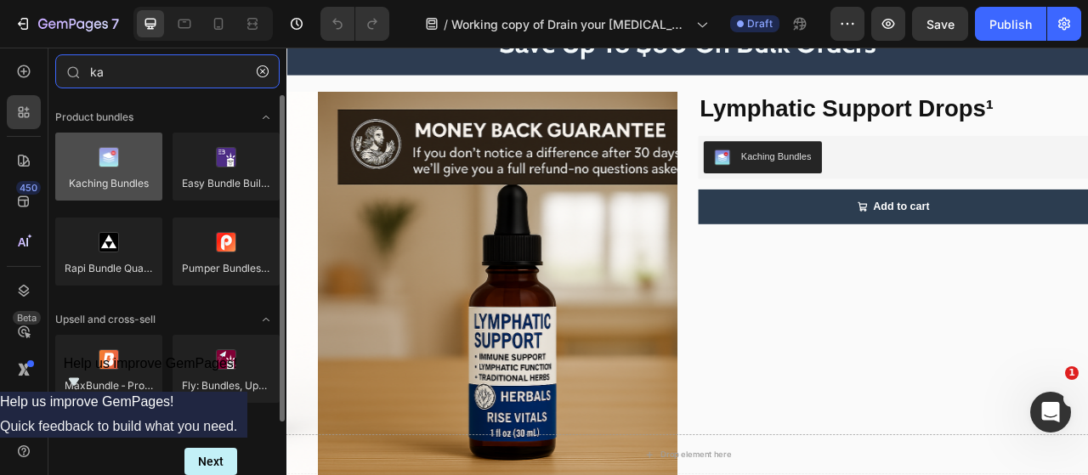
type input "ka"
click at [97, 164] on div at bounding box center [108, 167] width 107 height 68
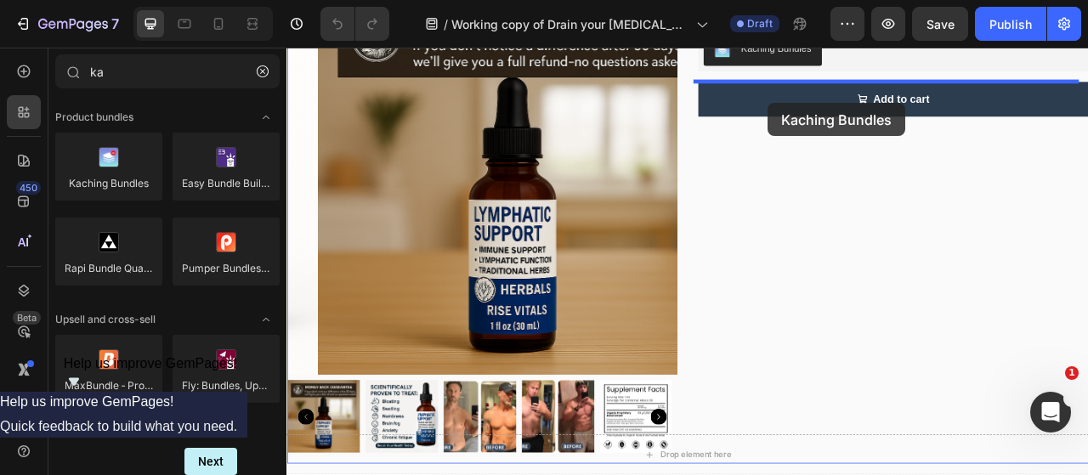
scroll to position [7769, 0]
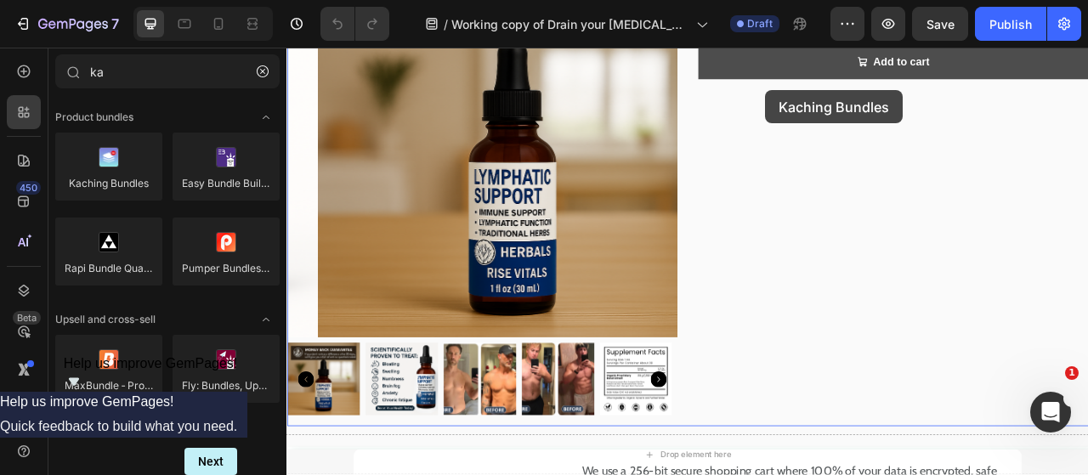
drag, startPoint x: 383, startPoint y: 212, endPoint x: 896, endPoint y: 73, distance: 530.8
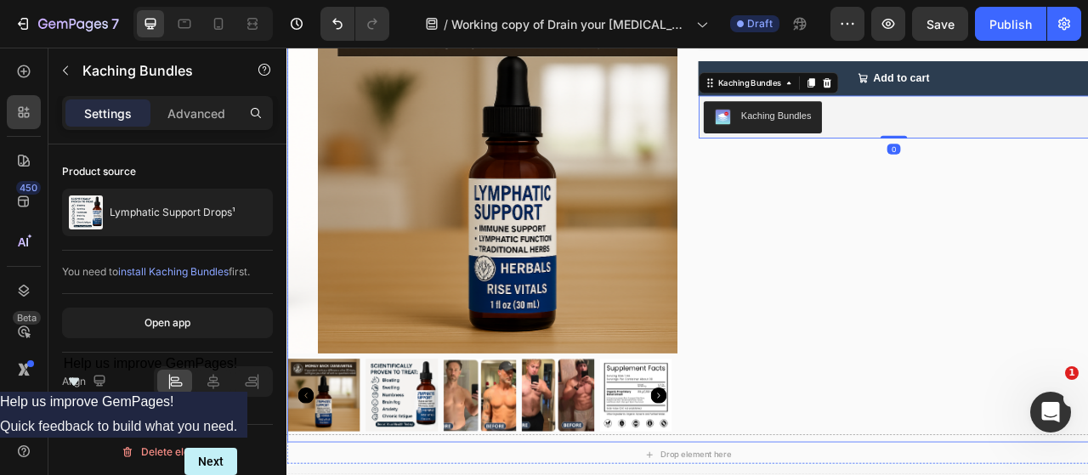
scroll to position [7615, 0]
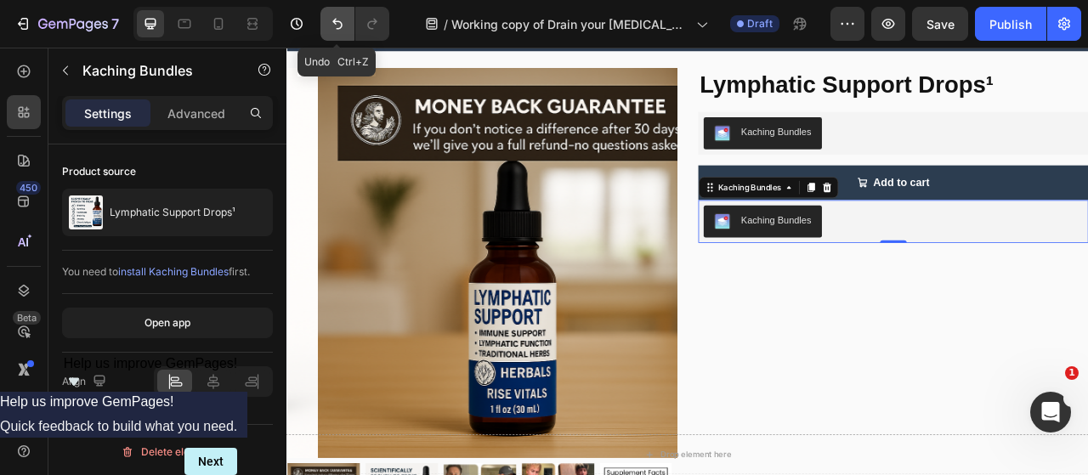
click at [342, 24] on icon "Undo/Redo" at bounding box center [337, 23] width 17 height 17
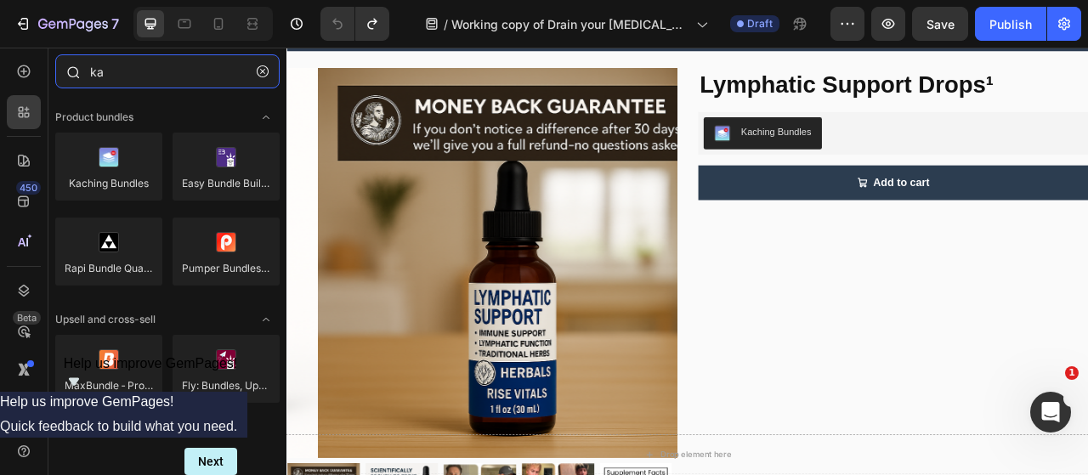
click at [179, 76] on input "ka" at bounding box center [167, 71] width 224 height 34
click at [93, 70] on input "ka" at bounding box center [167, 71] width 224 height 34
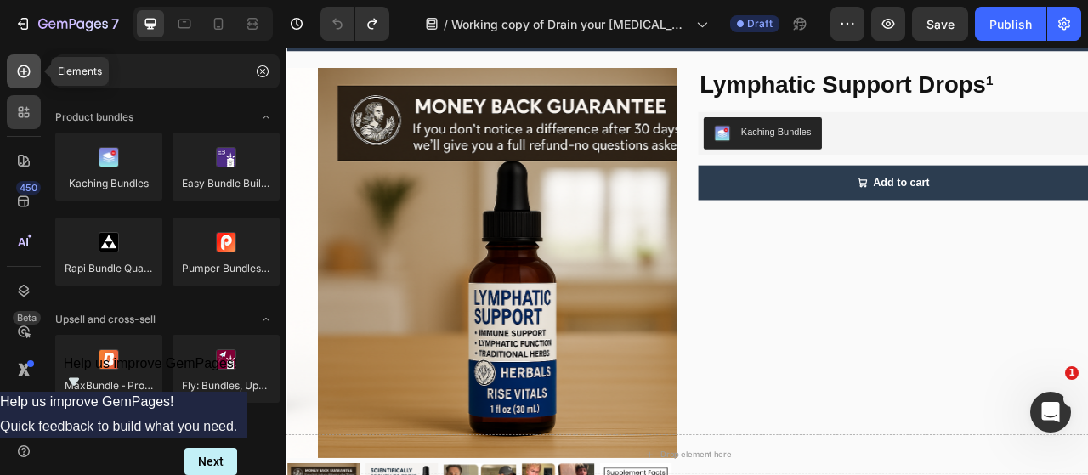
click at [25, 73] on icon at bounding box center [23, 71] width 17 height 17
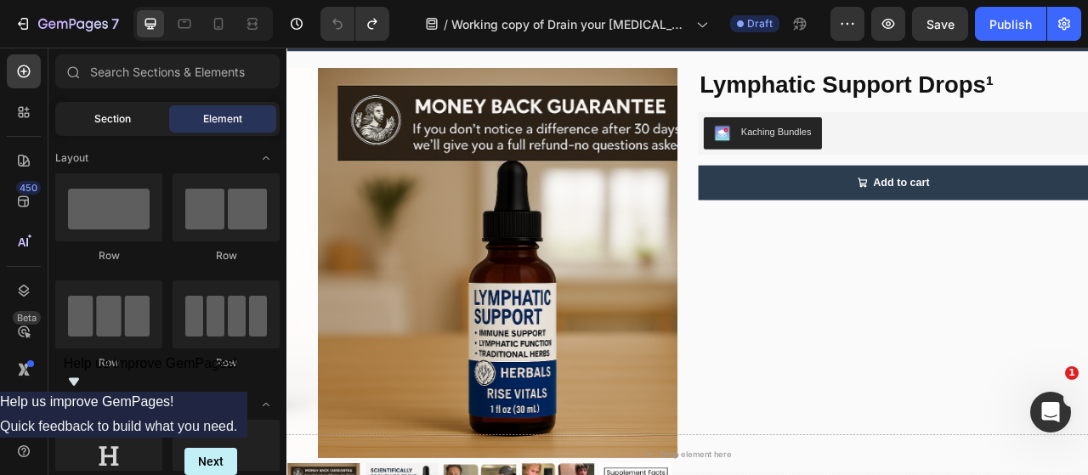
click at [133, 113] on div "Section" at bounding box center [112, 118] width 107 height 27
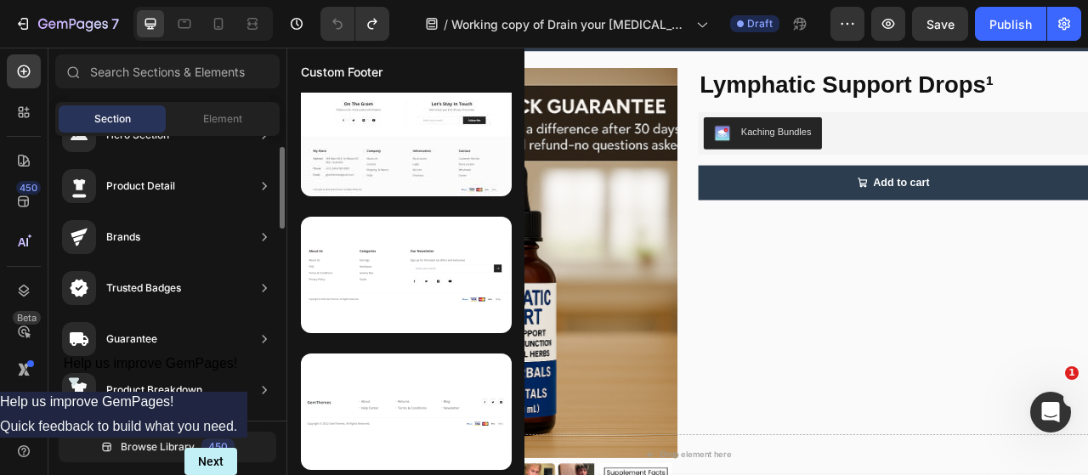
scroll to position [0, 0]
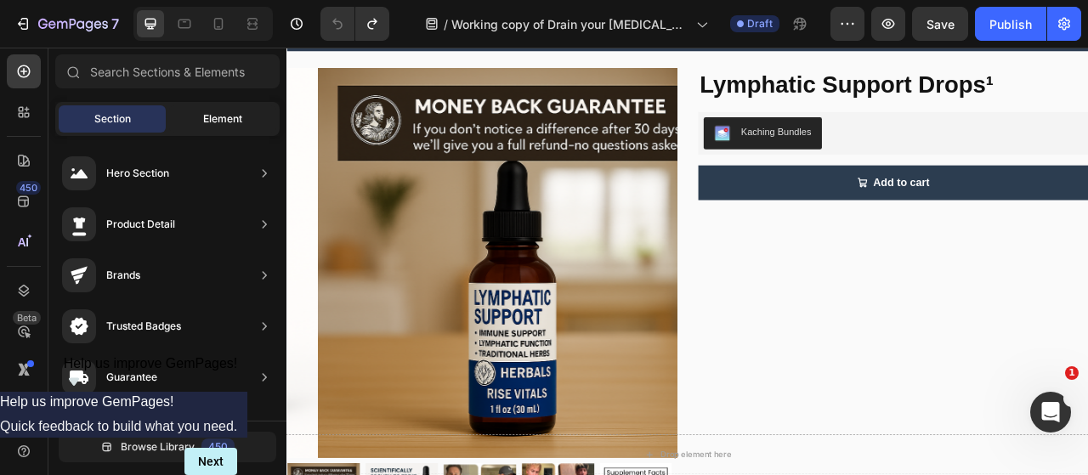
click at [199, 111] on div "Element" at bounding box center [222, 118] width 107 height 27
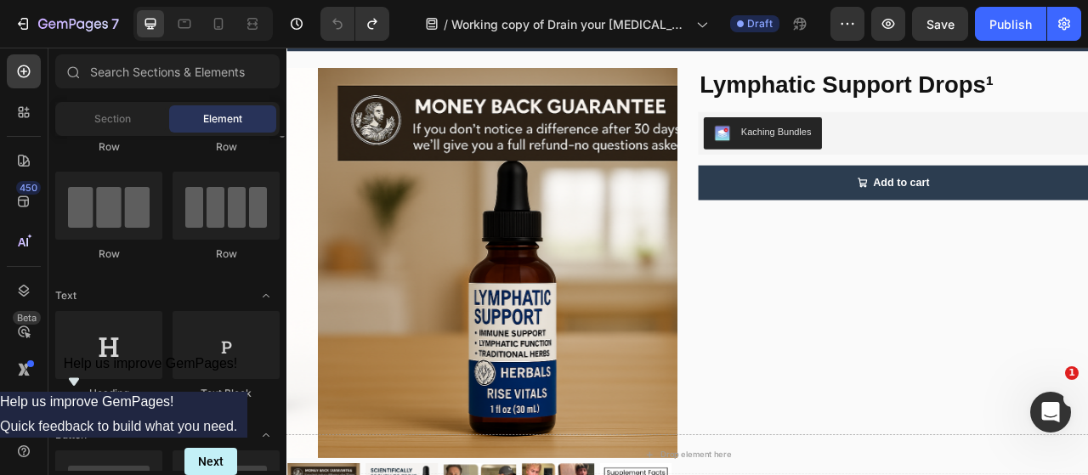
scroll to position [73, 0]
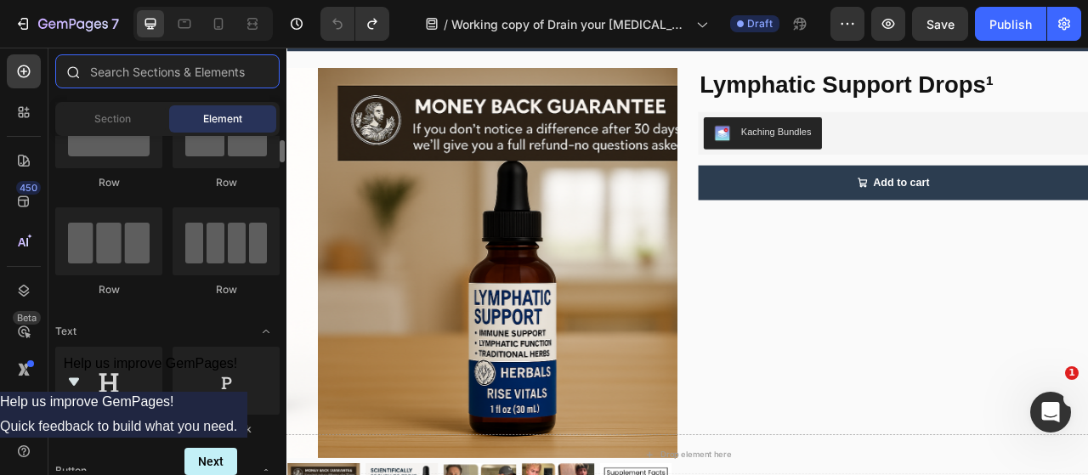
click at [162, 83] on input "text" at bounding box center [167, 71] width 224 height 34
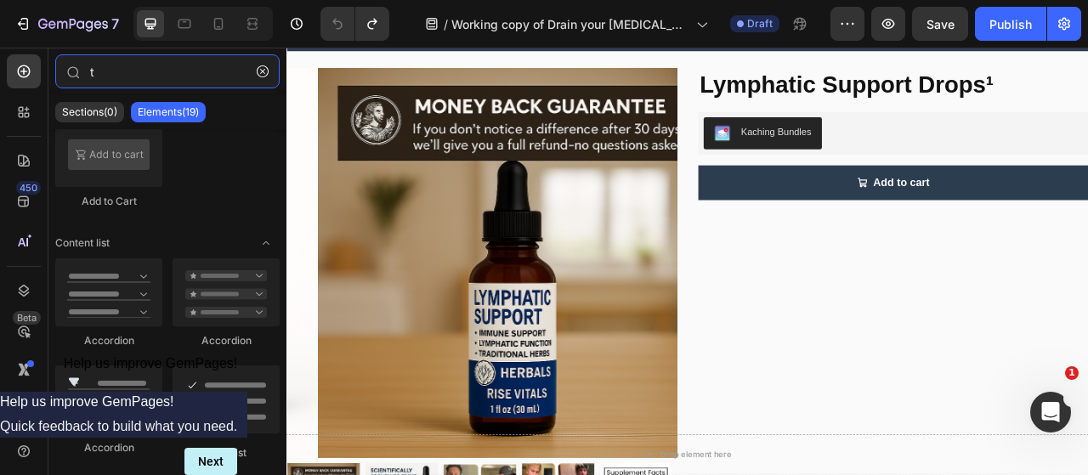
scroll to position [0, 0]
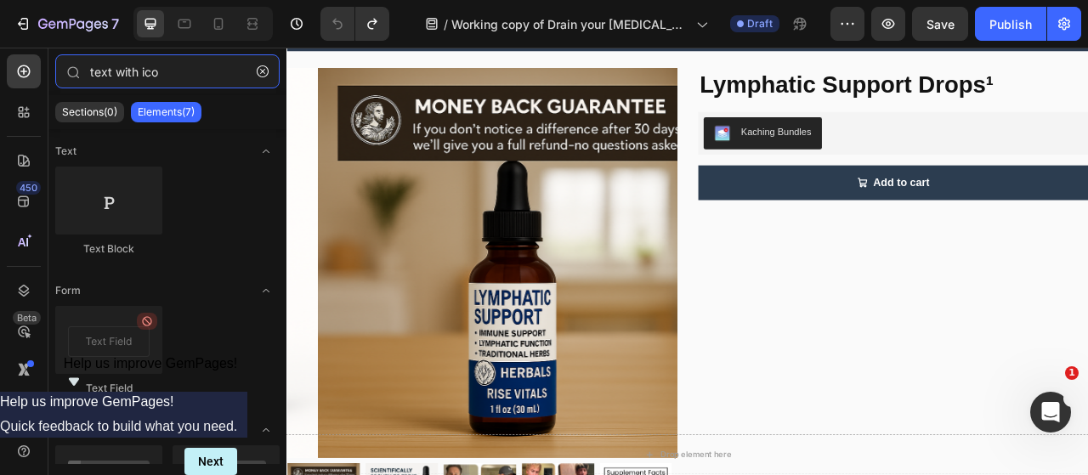
type input "text with icon"
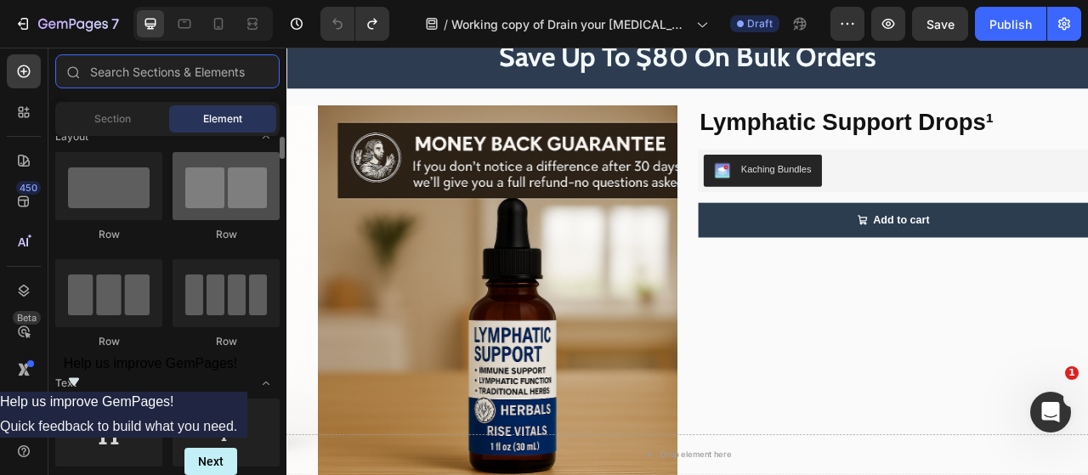
scroll to position [13, 0]
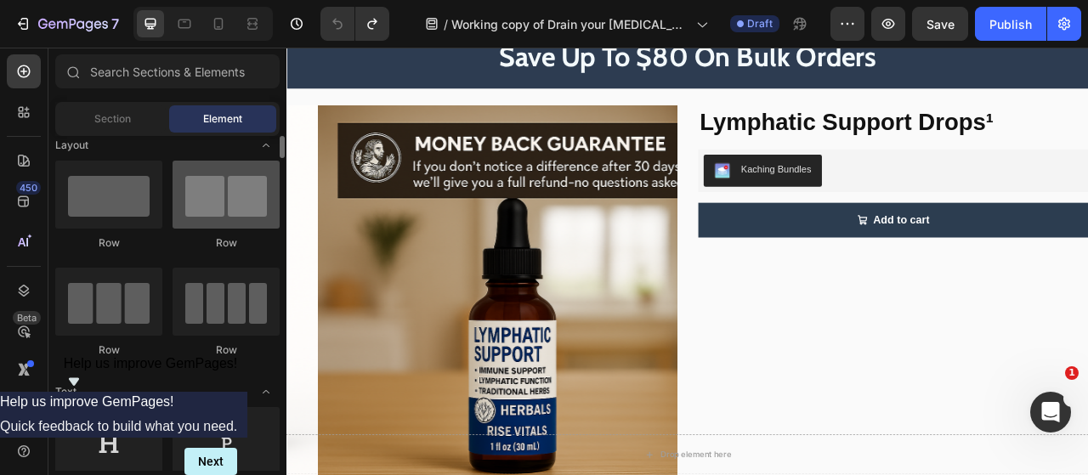
click at [221, 200] on div at bounding box center [225, 195] width 107 height 68
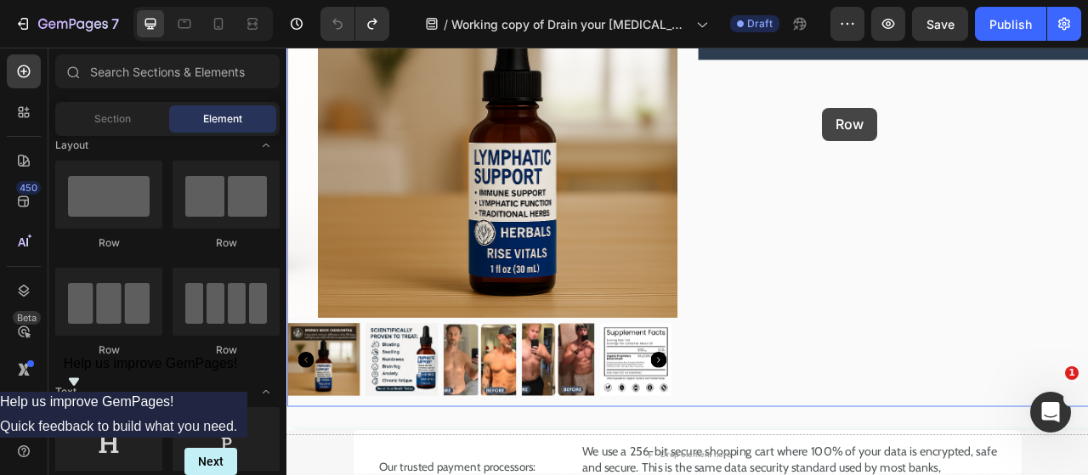
scroll to position [7807, 0]
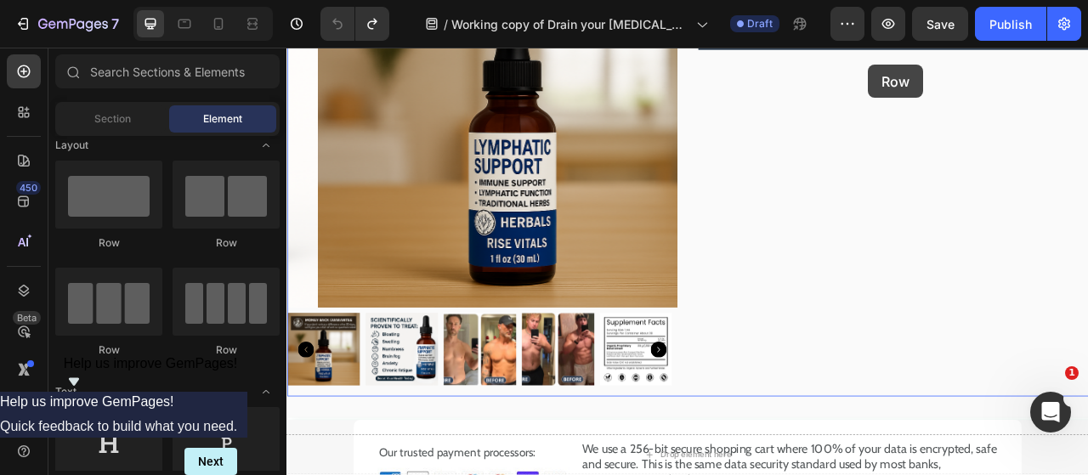
drag, startPoint x: 221, startPoint y: 200, endPoint x: 874, endPoint y: 46, distance: 670.5
click at [874, 0] on div "7 Version history / Working copy of Drain your [MEDICAL_DATA] Draft Preview Sav…" at bounding box center [544, 0] width 1088 height 0
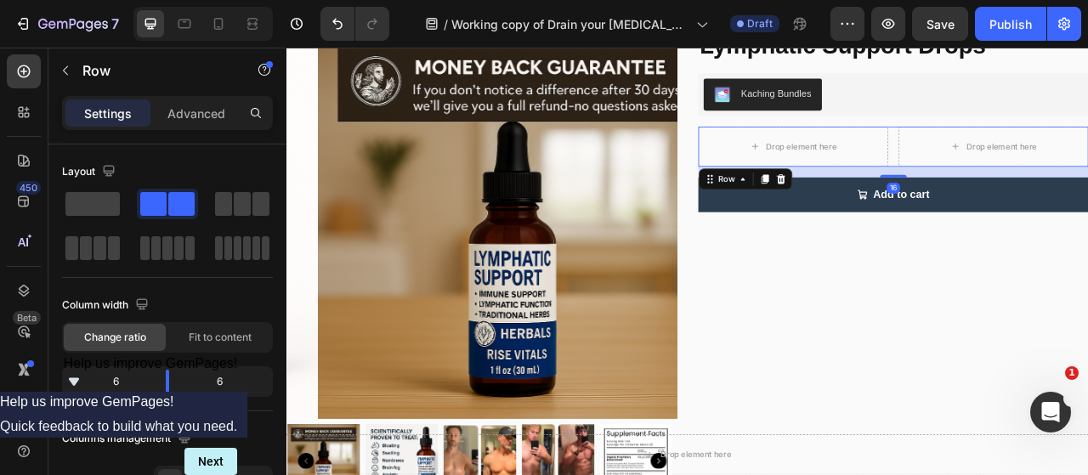
scroll to position [7636, 0]
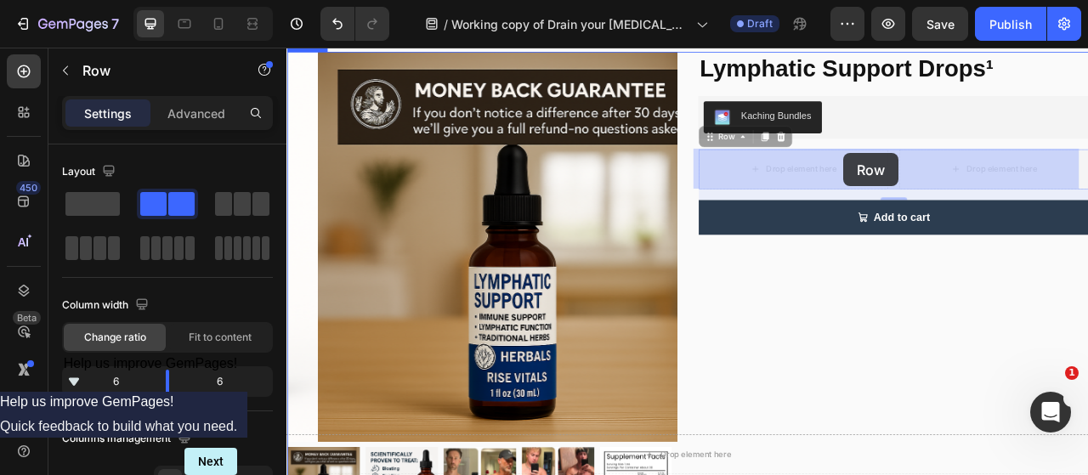
drag, startPoint x: 1049, startPoint y: 180, endPoint x: 998, endPoint y: 143, distance: 63.2
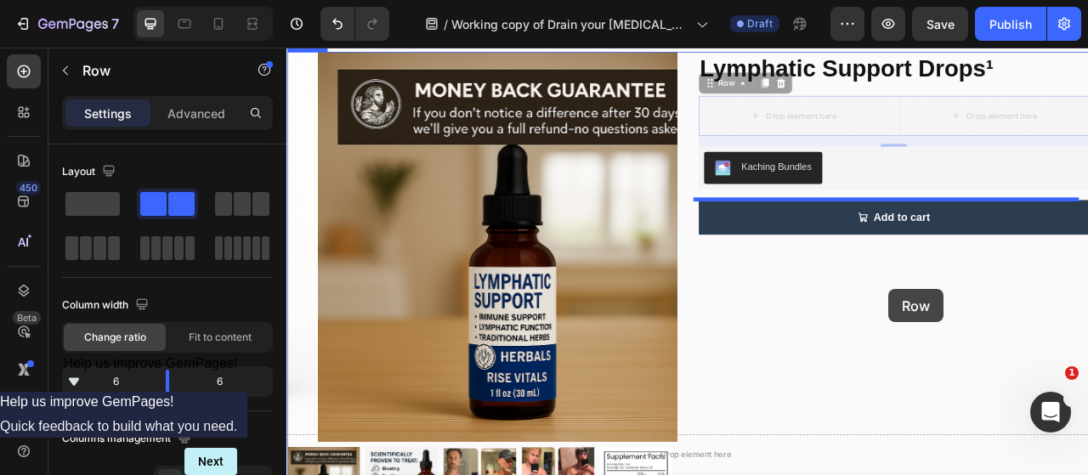
drag, startPoint x: 1049, startPoint y: 135, endPoint x: 1052, endPoint y: 355, distance: 220.1
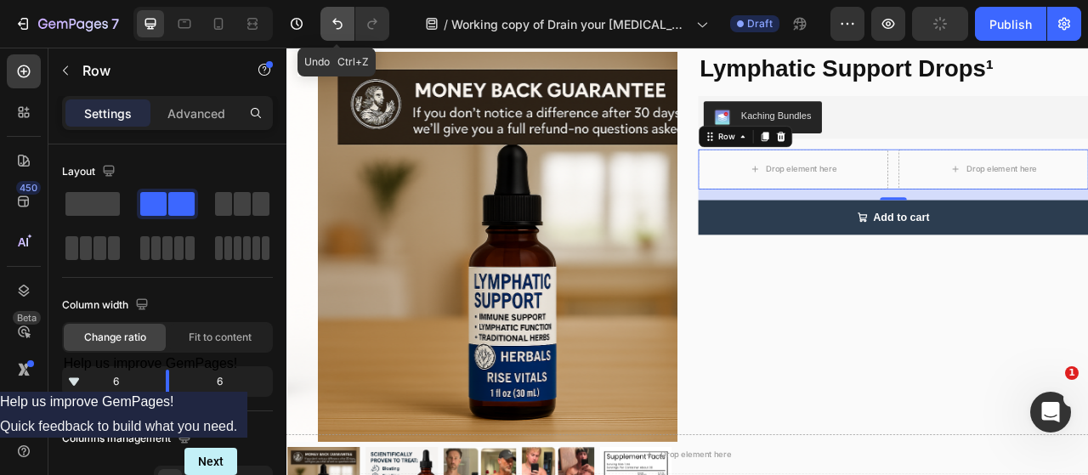
click at [336, 22] on icon "Undo/Redo" at bounding box center [337, 23] width 17 height 17
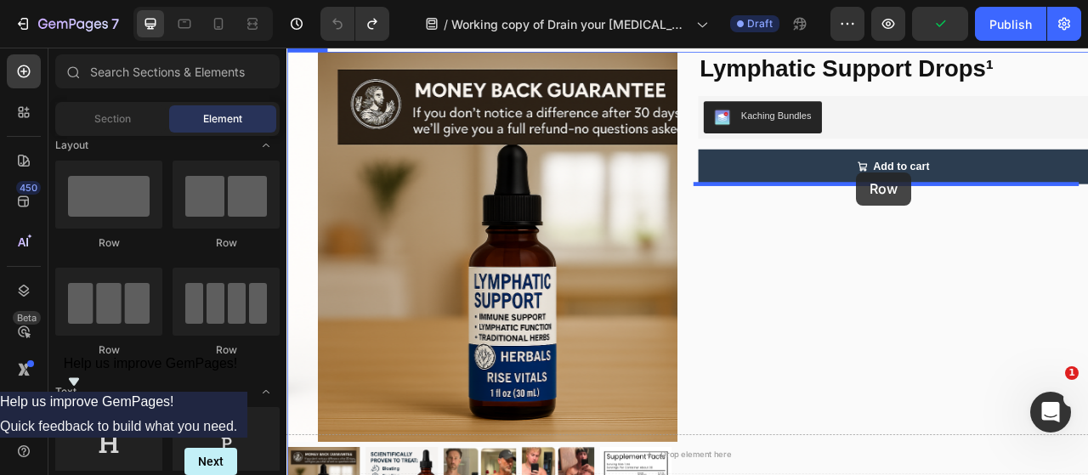
drag, startPoint x: 503, startPoint y: 241, endPoint x: 1011, endPoint y: 206, distance: 509.3
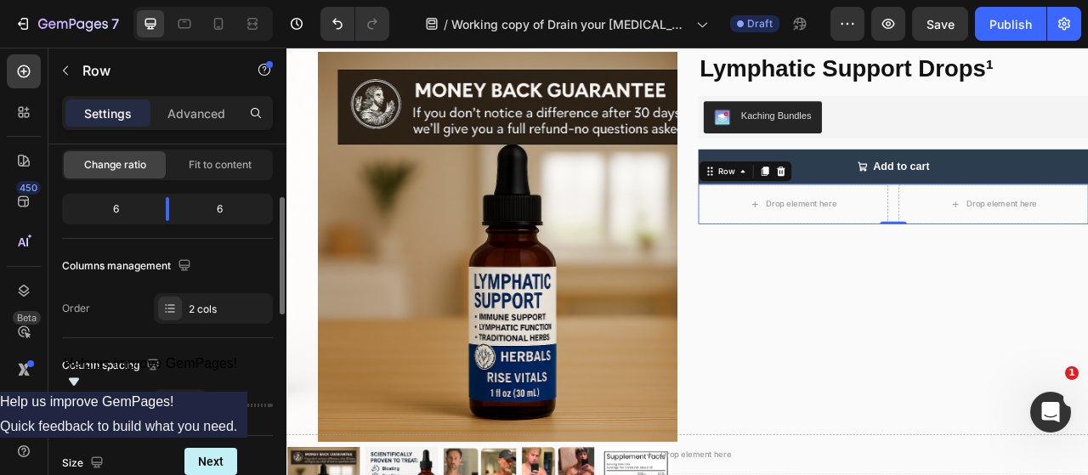
scroll to position [0, 0]
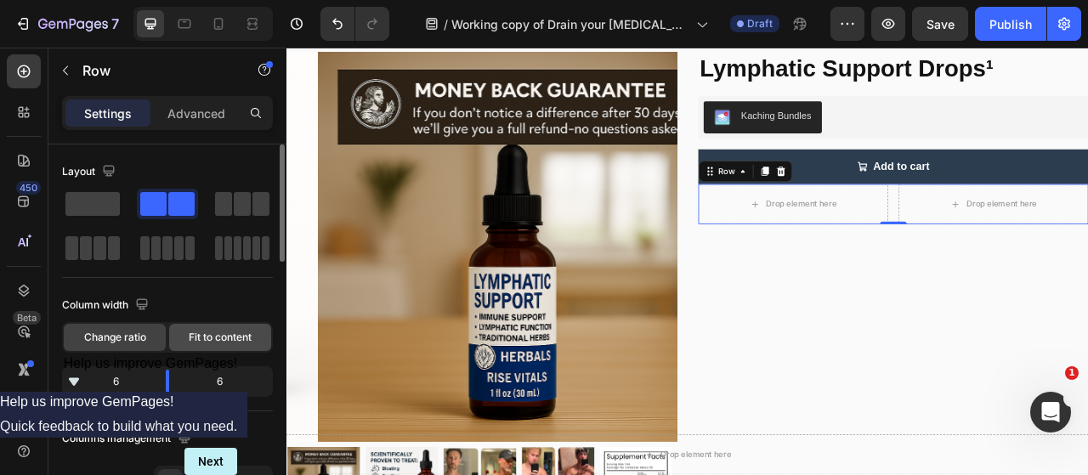
click at [180, 344] on div "Fit to content" at bounding box center [220, 337] width 102 height 27
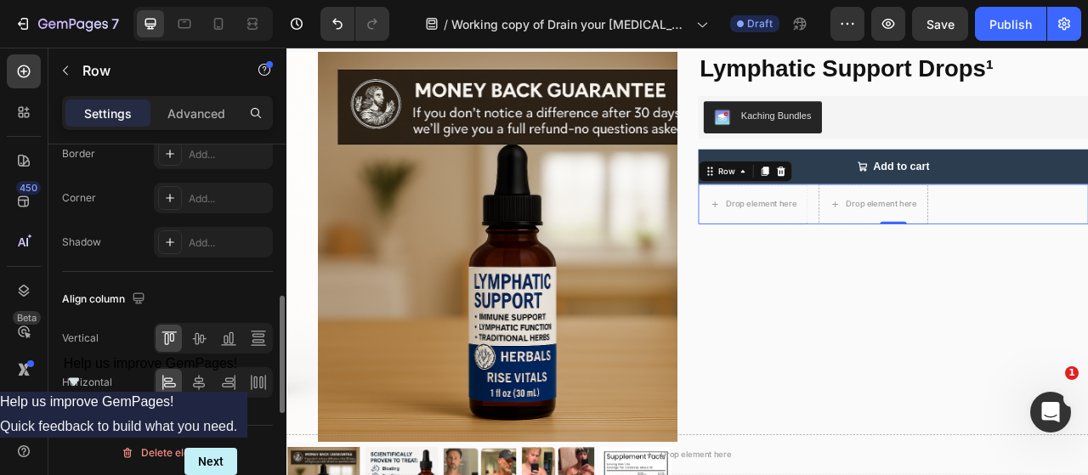
scroll to position [848, 0]
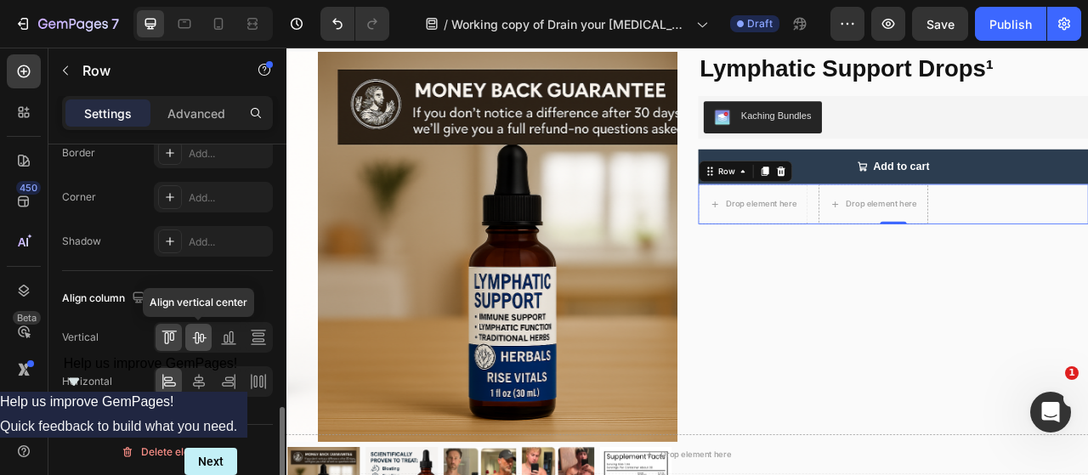
click at [208, 332] on div at bounding box center [198, 337] width 26 height 27
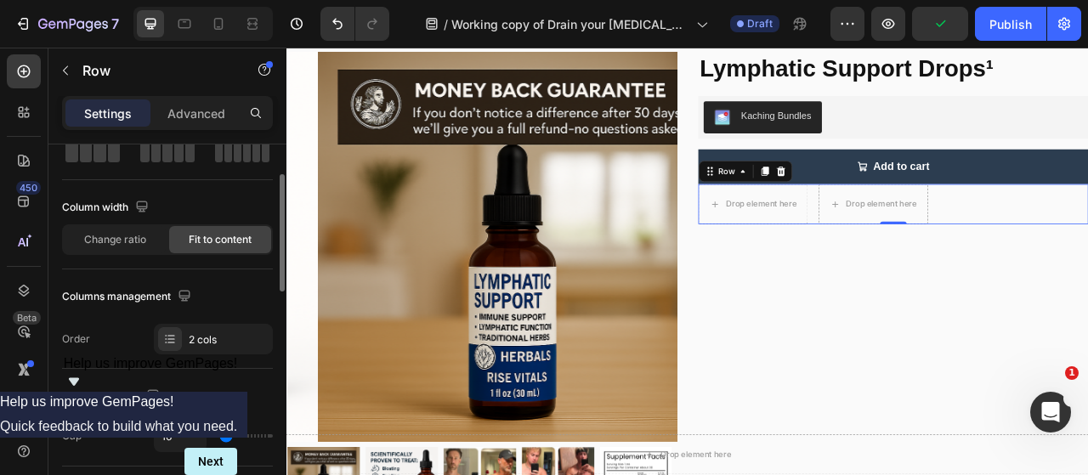
scroll to position [0, 0]
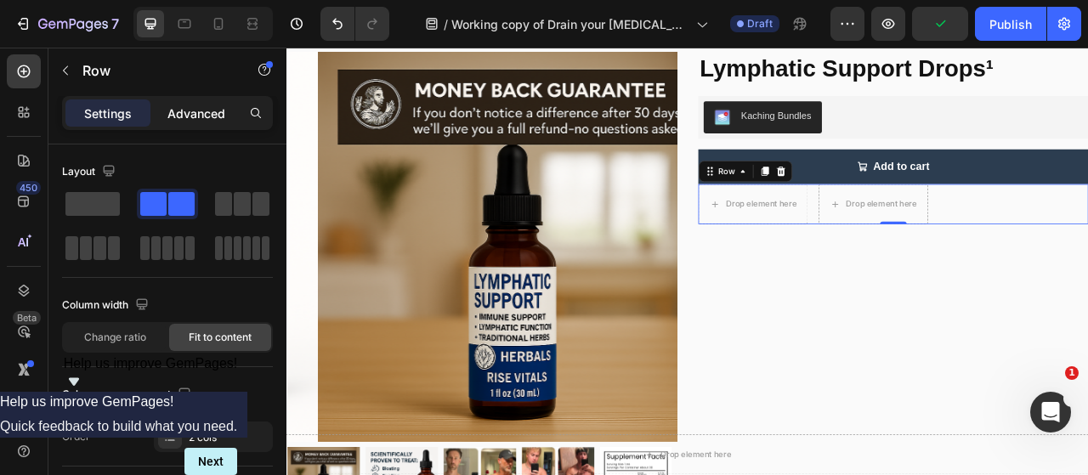
click at [168, 99] on div "Advanced" at bounding box center [196, 112] width 85 height 27
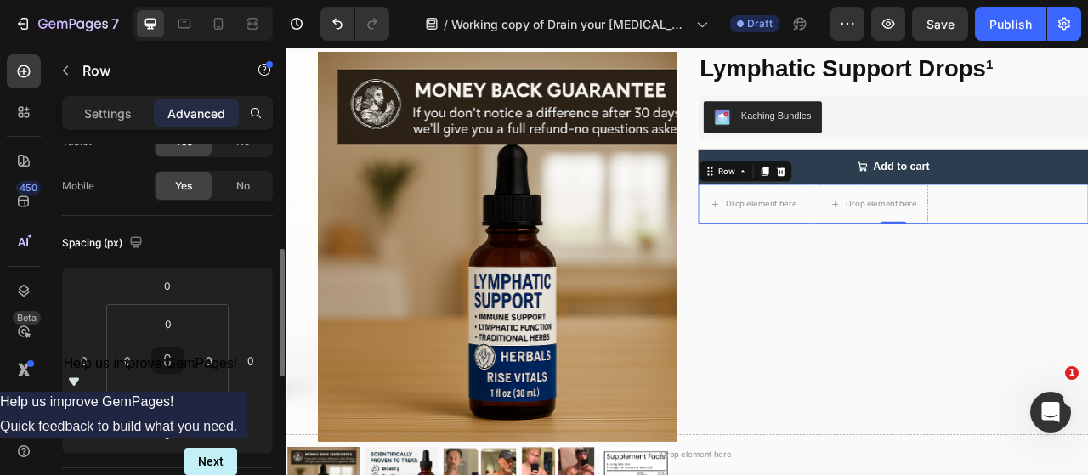
scroll to position [164, 0]
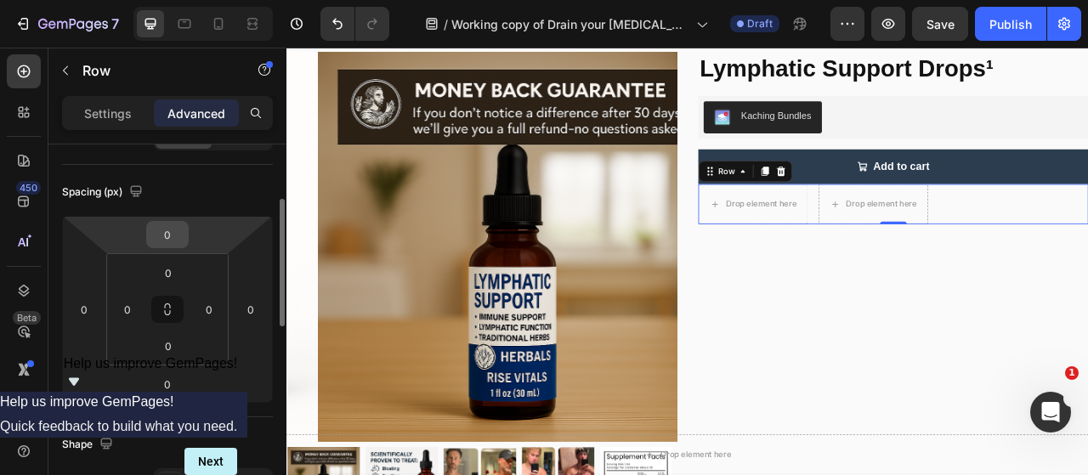
click at [165, 237] on input "0" at bounding box center [167, 234] width 34 height 25
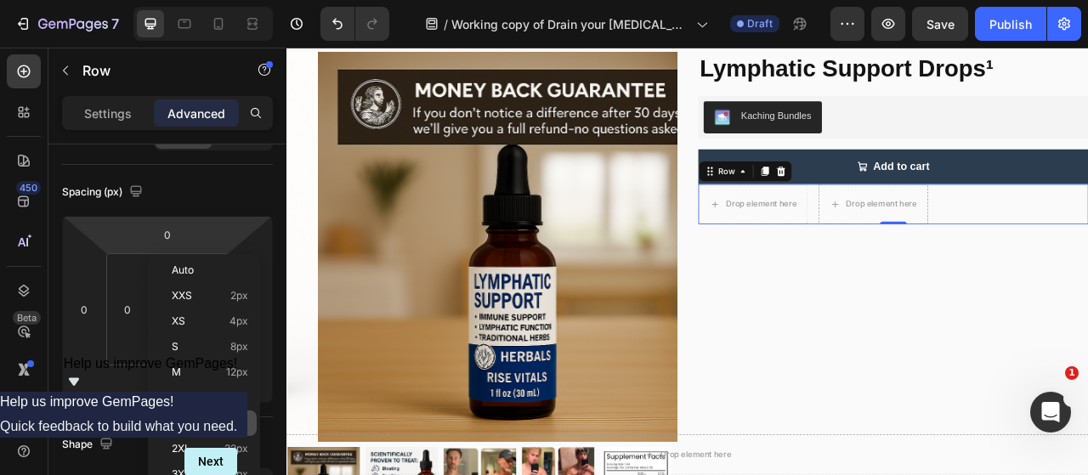
click at [218, 410] on div "XL 24px" at bounding box center [203, 422] width 105 height 25
type input "24"
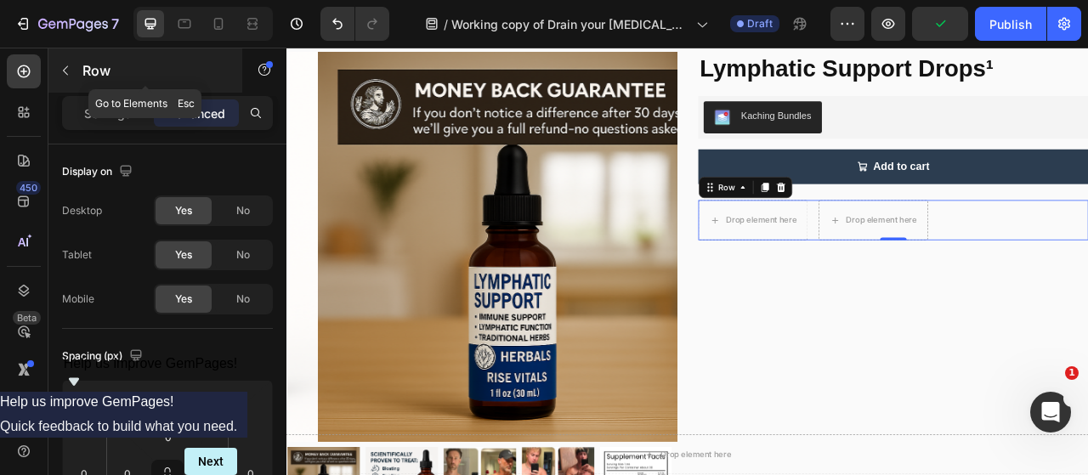
click at [61, 69] on icon "button" at bounding box center [66, 71] width 14 height 14
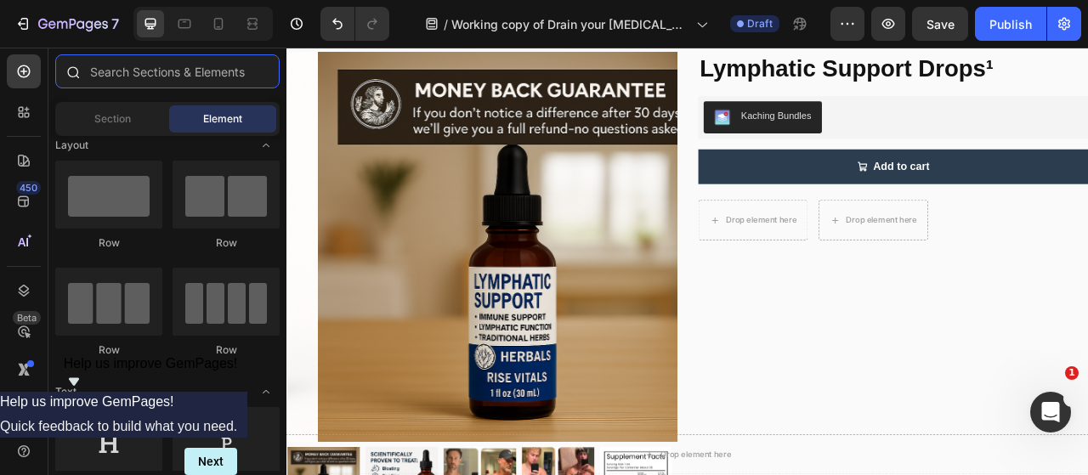
click at [126, 78] on input "text" at bounding box center [167, 71] width 224 height 34
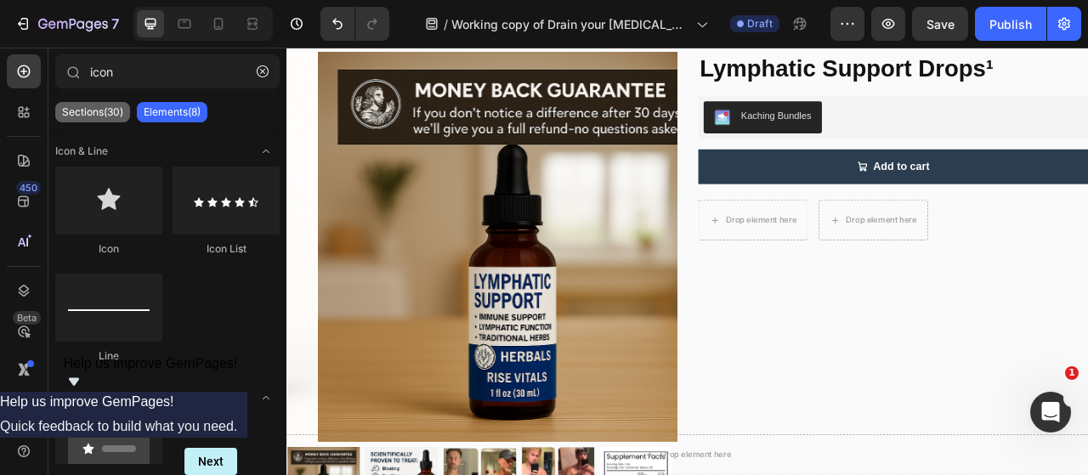
click at [102, 121] on div "Sections(30)" at bounding box center [92, 112] width 75 height 20
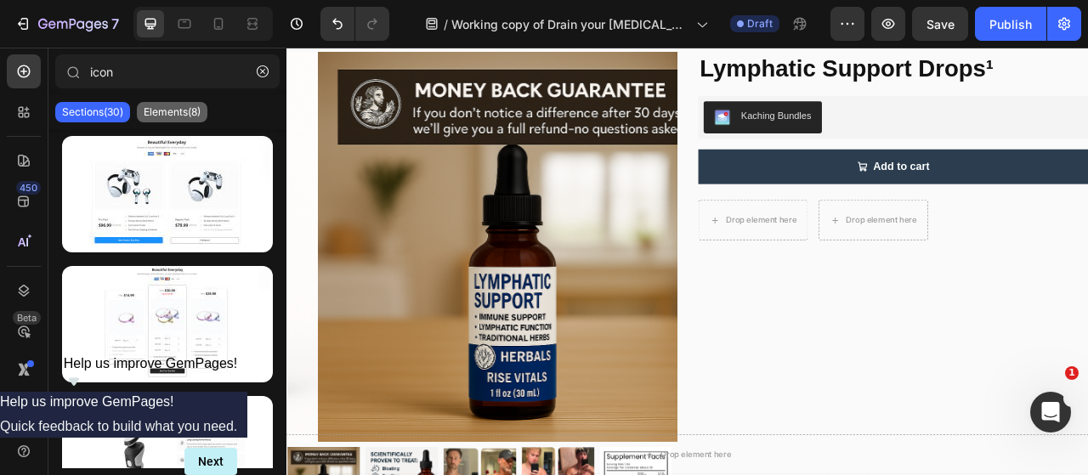
click at [172, 112] on p "Elements(8)" at bounding box center [172, 112] width 57 height 14
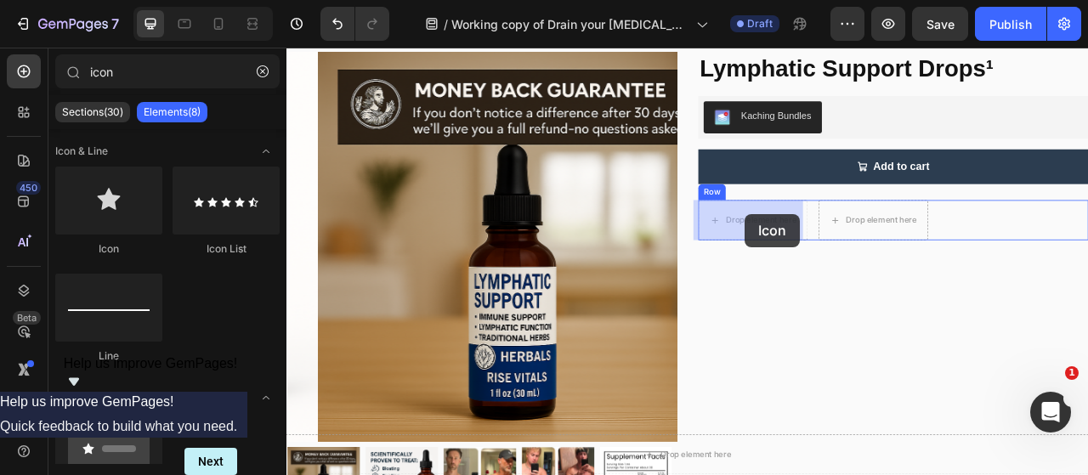
drag, startPoint x: 387, startPoint y: 235, endPoint x: 869, endPoint y: 259, distance: 483.2
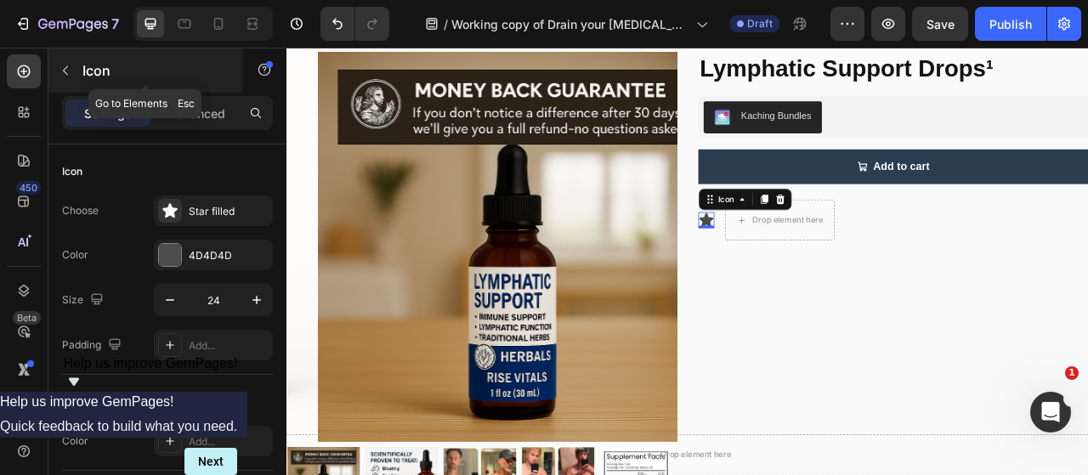
click at [65, 70] on icon "button" at bounding box center [66, 71] width 14 height 14
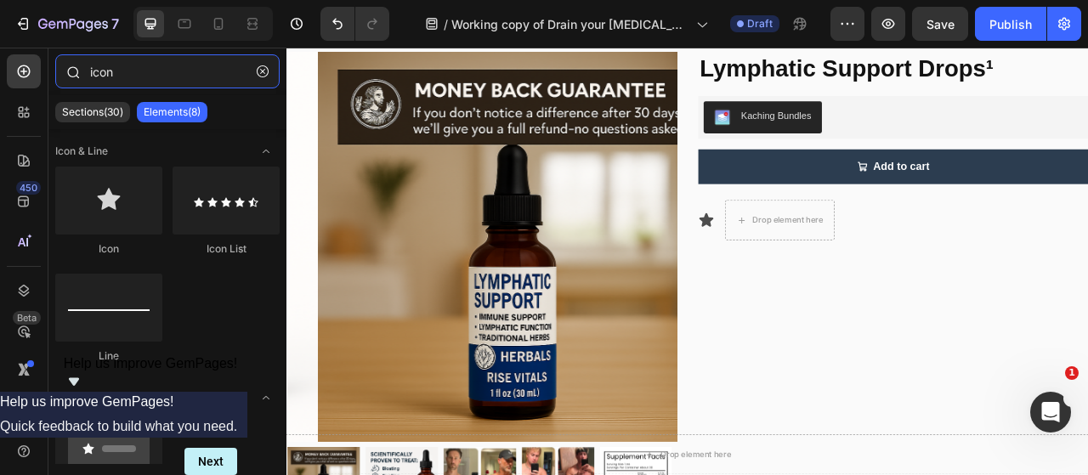
click at [152, 77] on input "icon" at bounding box center [167, 71] width 224 height 34
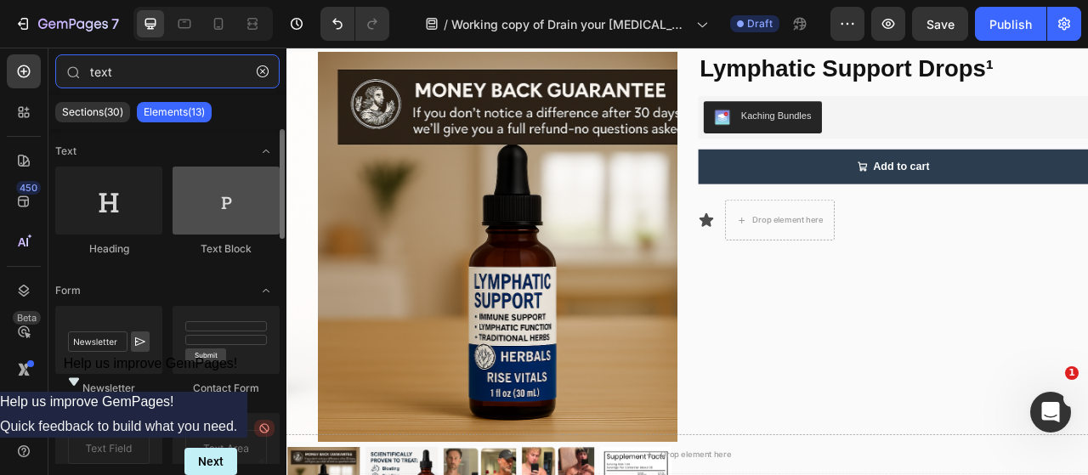
type input "text"
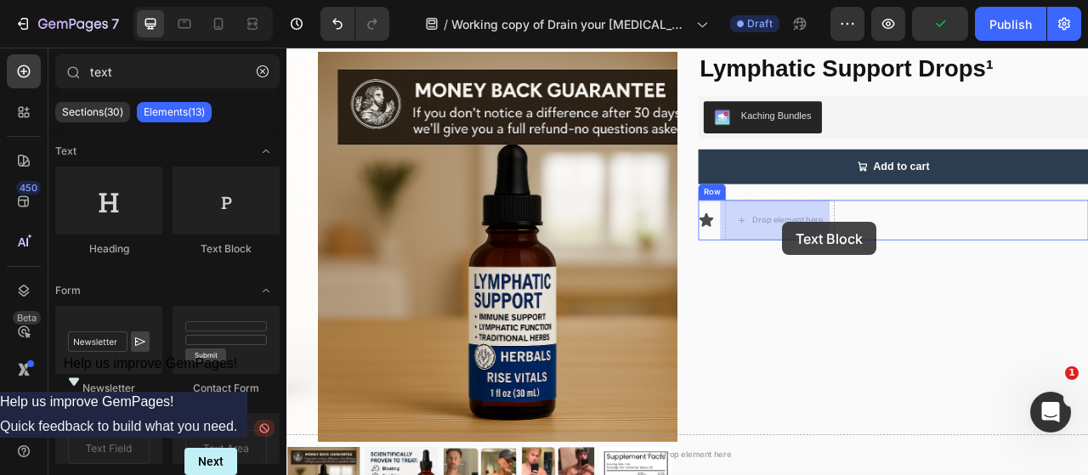
drag, startPoint x: 511, startPoint y: 259, endPoint x: 917, endPoint y: 269, distance: 406.3
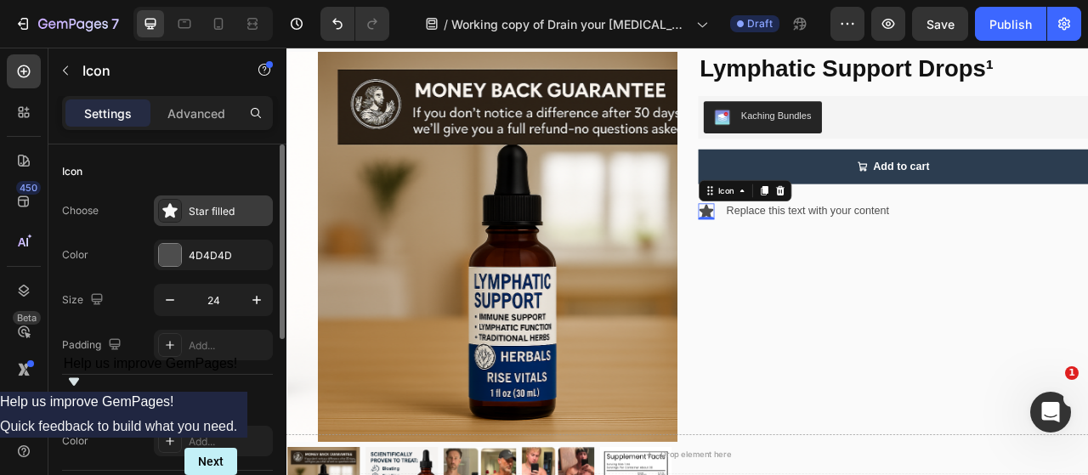
click at [187, 206] on div "Star filled" at bounding box center [213, 210] width 119 height 31
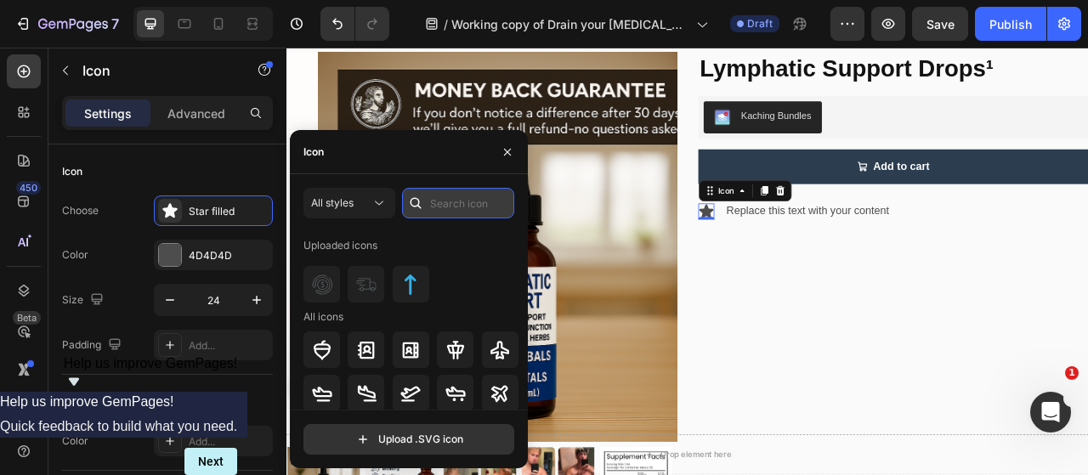
click at [440, 206] on input "text" at bounding box center [458, 203] width 112 height 31
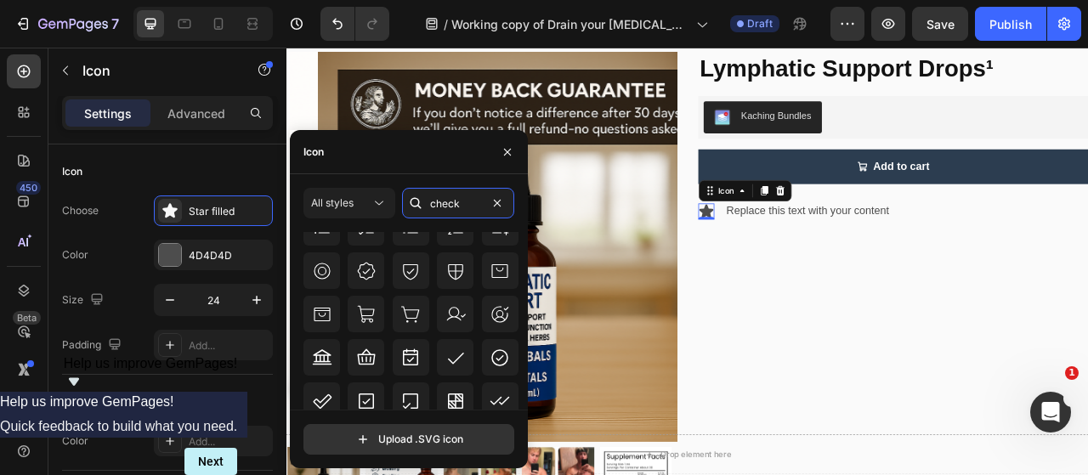
scroll to position [421, 0]
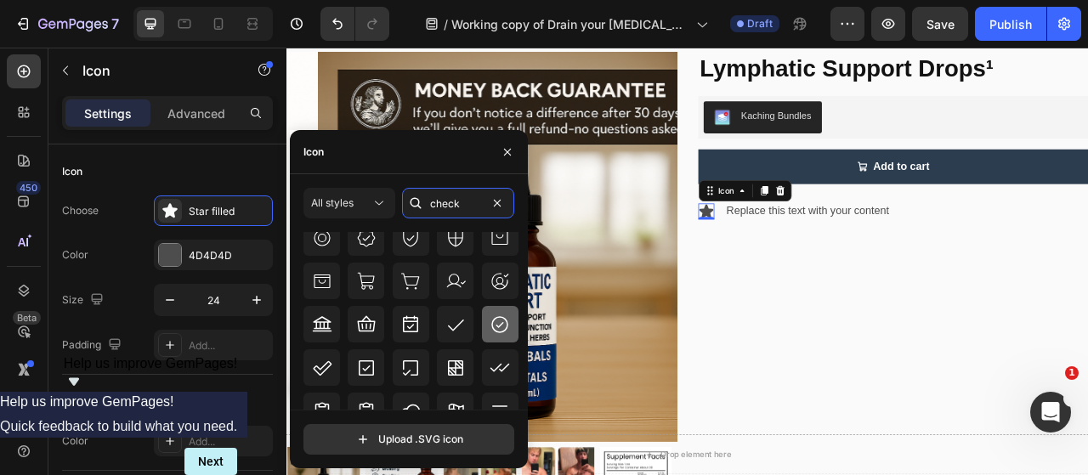
type input "check"
click at [496, 319] on icon at bounding box center [499, 324] width 20 height 20
click at [212, 110] on p "Advanced" at bounding box center [196, 114] width 58 height 18
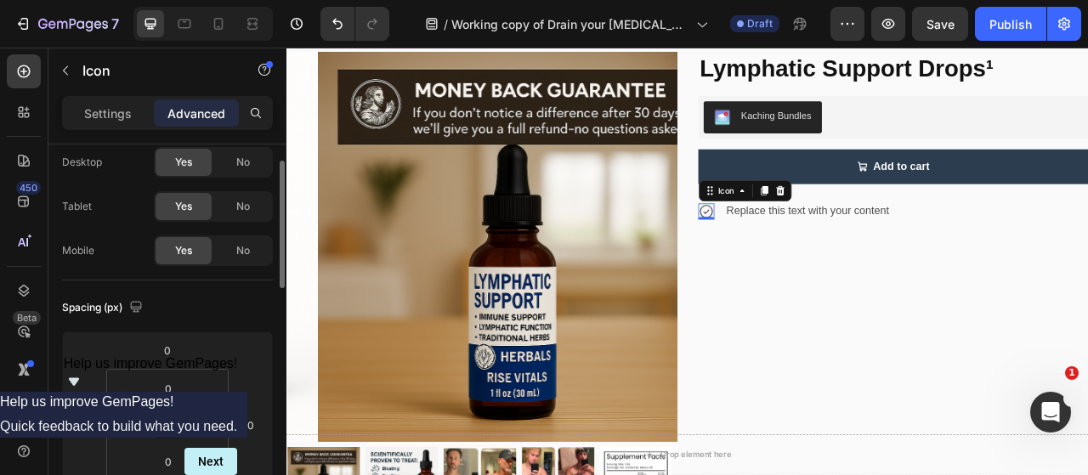
scroll to position [0, 0]
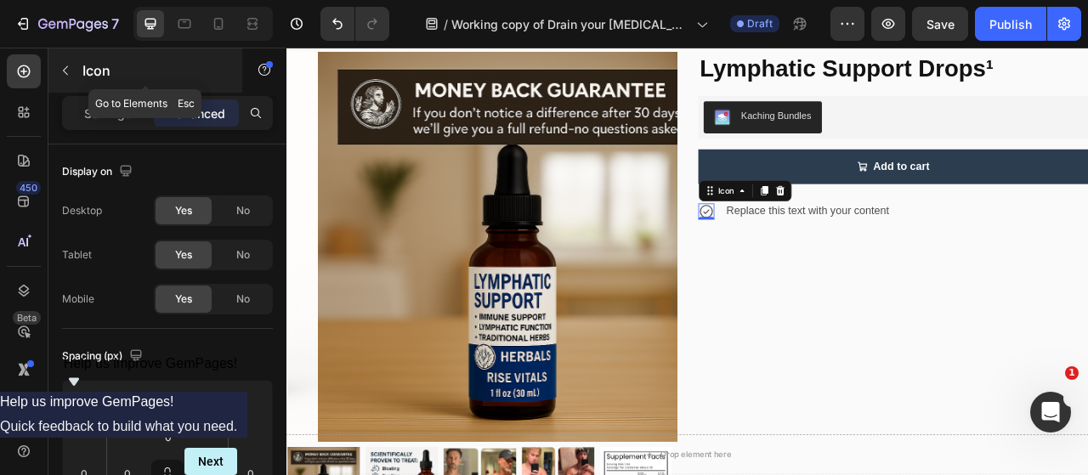
click at [67, 71] on icon "button" at bounding box center [66, 71] width 14 height 14
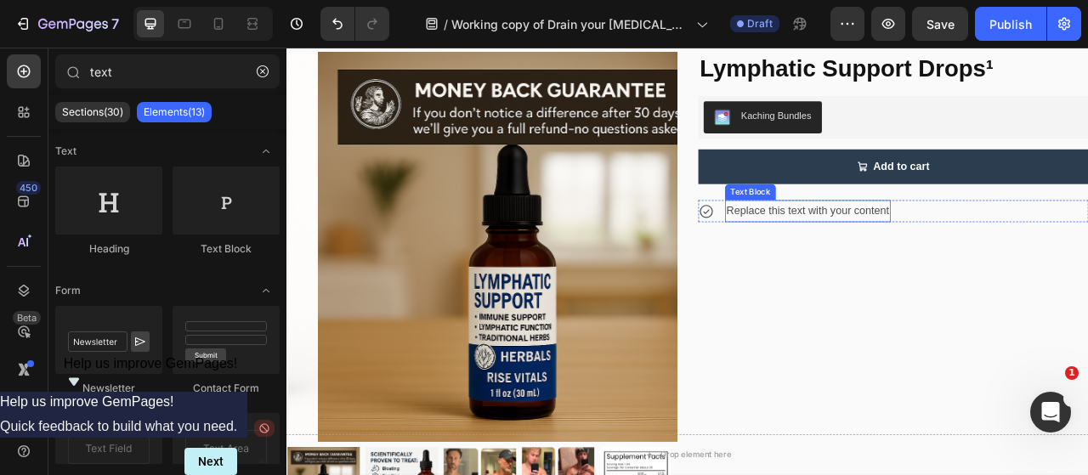
click at [971, 254] on div "Replace this text with your content" at bounding box center [949, 256] width 211 height 28
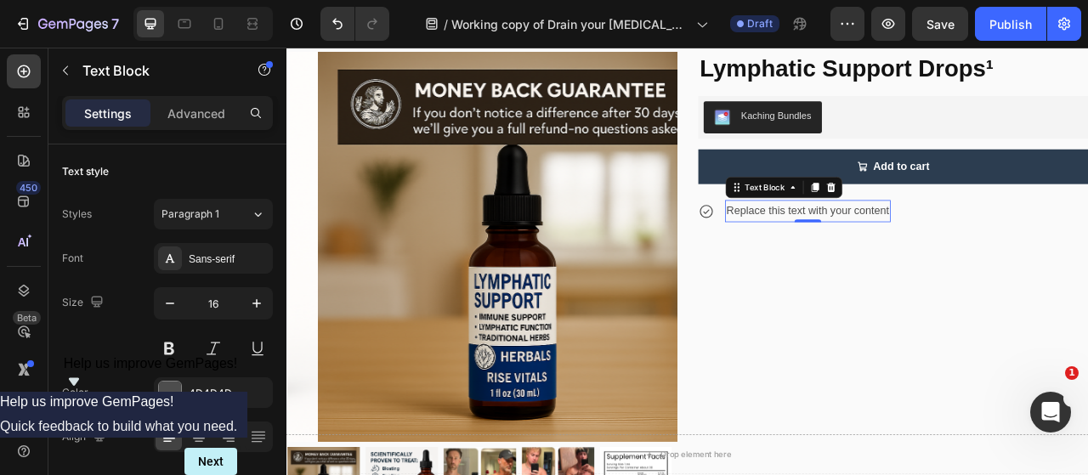
click at [916, 250] on div "Replace this text with your content" at bounding box center [949, 256] width 211 height 28
click at [916, 250] on p "Replace this text with your content" at bounding box center [949, 256] width 207 height 25
click at [958, 252] on p "Replace this text with your content" at bounding box center [949, 256] width 207 height 25
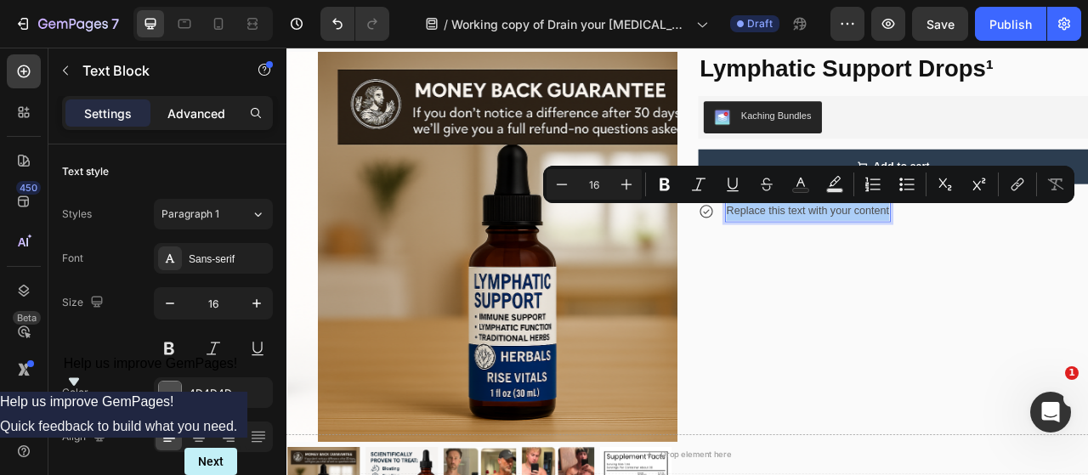
click at [222, 117] on p "Advanced" at bounding box center [196, 114] width 58 height 18
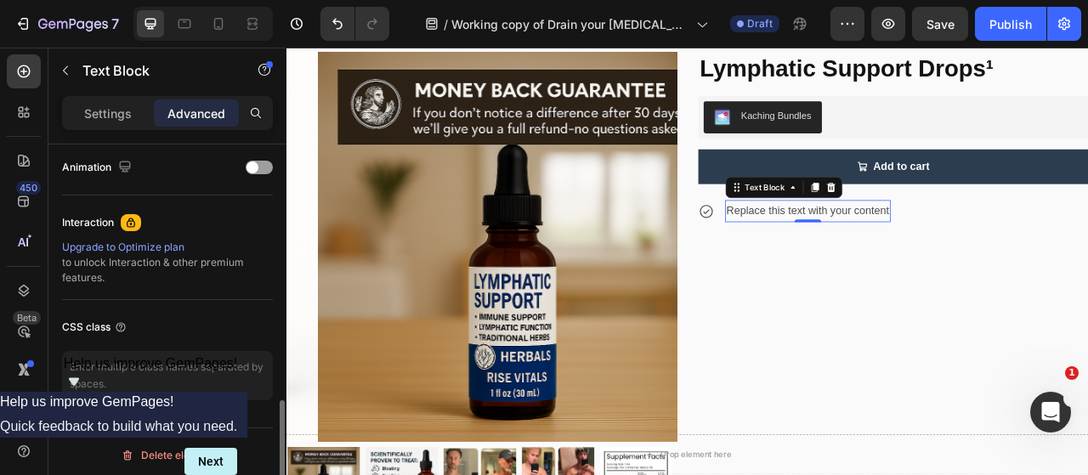
scroll to position [751, 0]
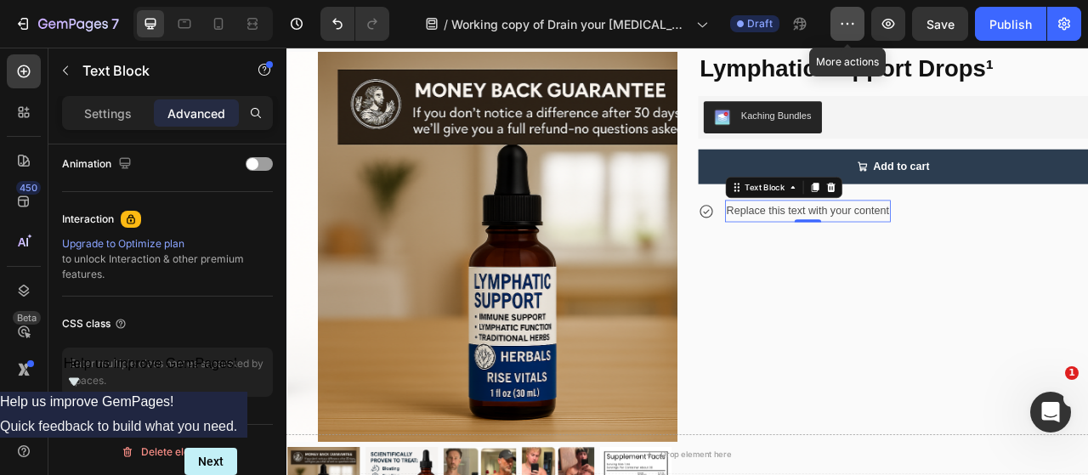
click at [865, 20] on div "More actions Preview Save Publish" at bounding box center [955, 24] width 251 height 34
click at [846, 20] on icon "button" at bounding box center [847, 23] width 17 height 17
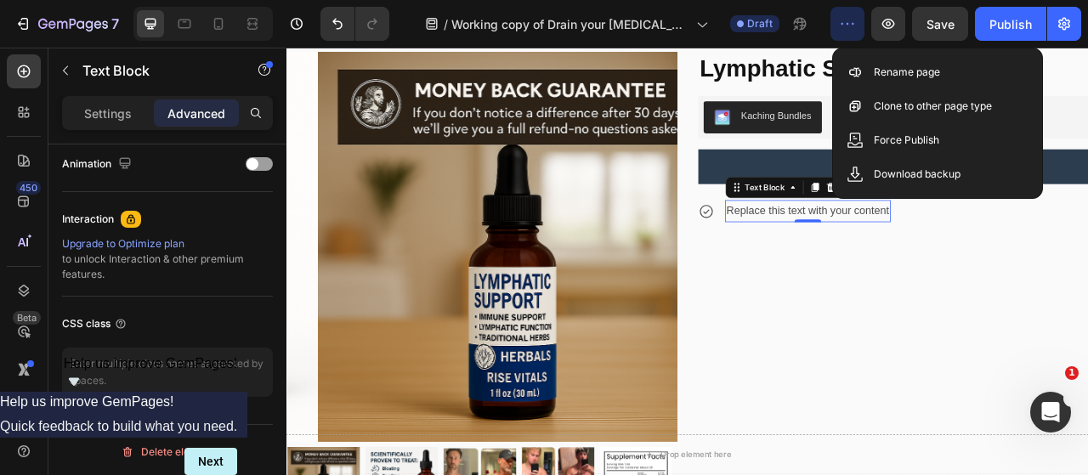
click at [846, 20] on icon "button" at bounding box center [847, 23] width 17 height 17
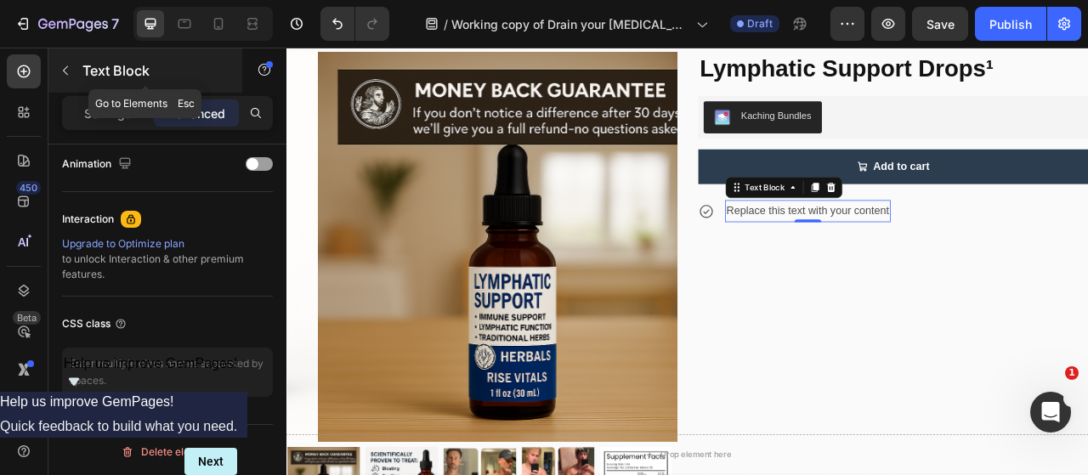
click at [73, 71] on button "button" at bounding box center [65, 70] width 27 height 27
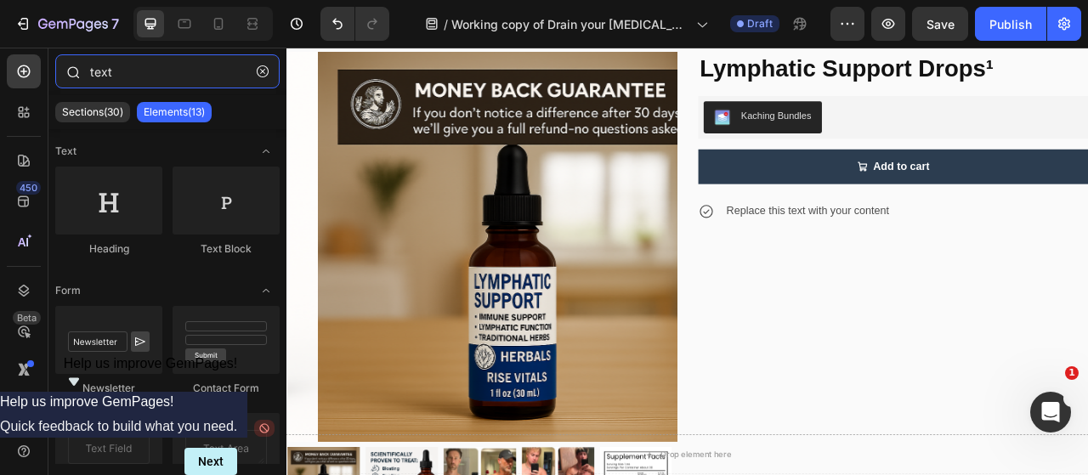
click at [144, 76] on input "text" at bounding box center [167, 71] width 224 height 34
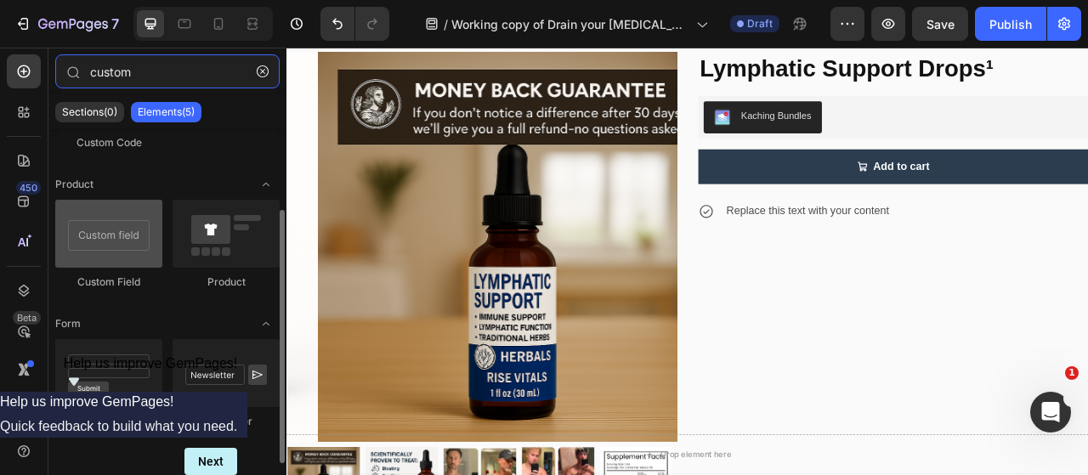
scroll to position [0, 0]
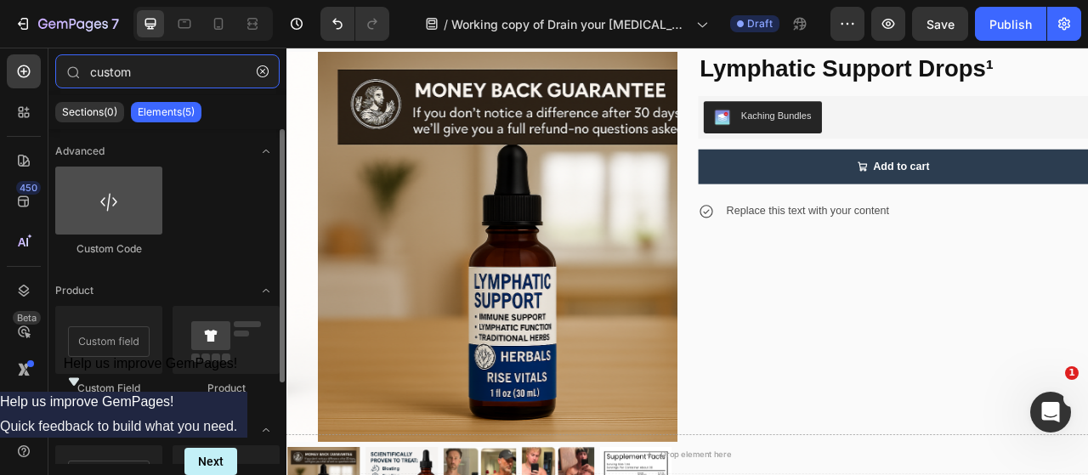
type input "custom"
click at [126, 201] on div at bounding box center [108, 201] width 107 height 68
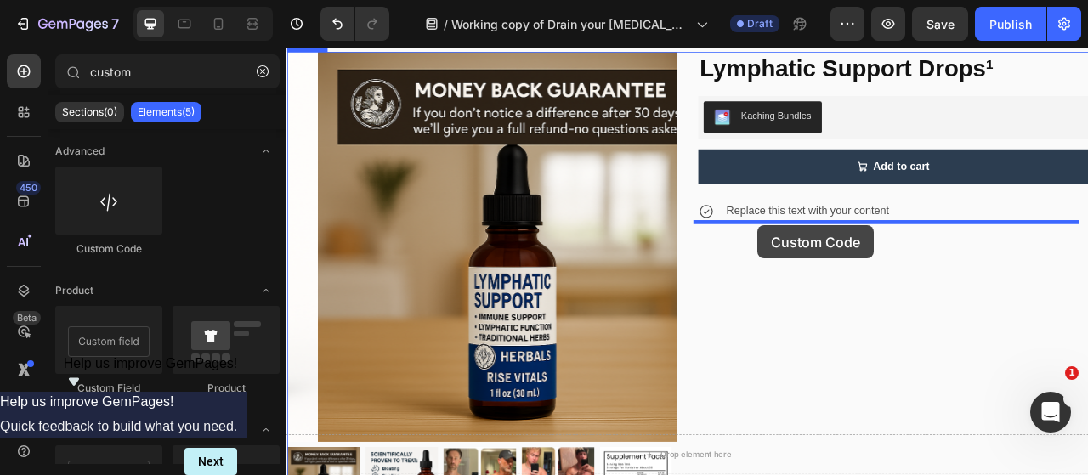
drag, startPoint x: 390, startPoint y: 249, endPoint x: 885, endPoint y: 274, distance: 496.0
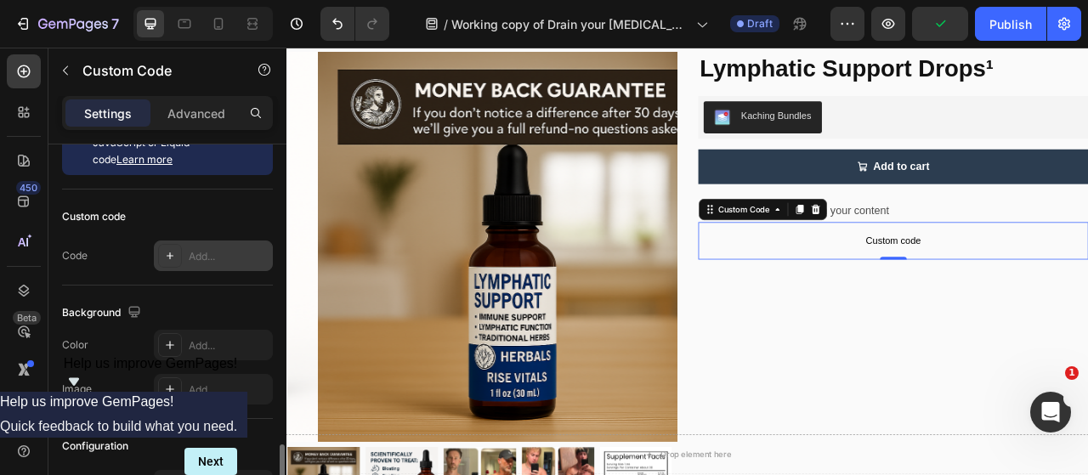
scroll to position [212, 0]
